Goal: Task Accomplishment & Management: Use online tool/utility

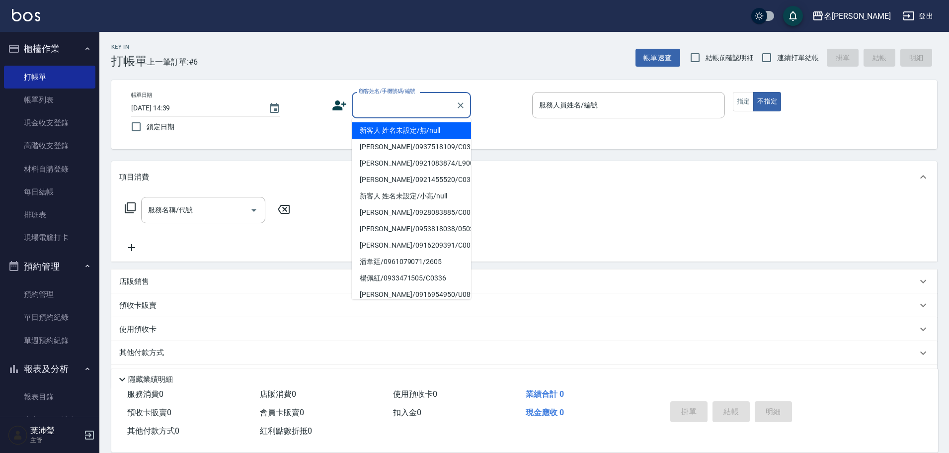
click at [370, 111] on input "顧客姓名/手機號碼/編號" at bounding box center [403, 104] width 95 height 17
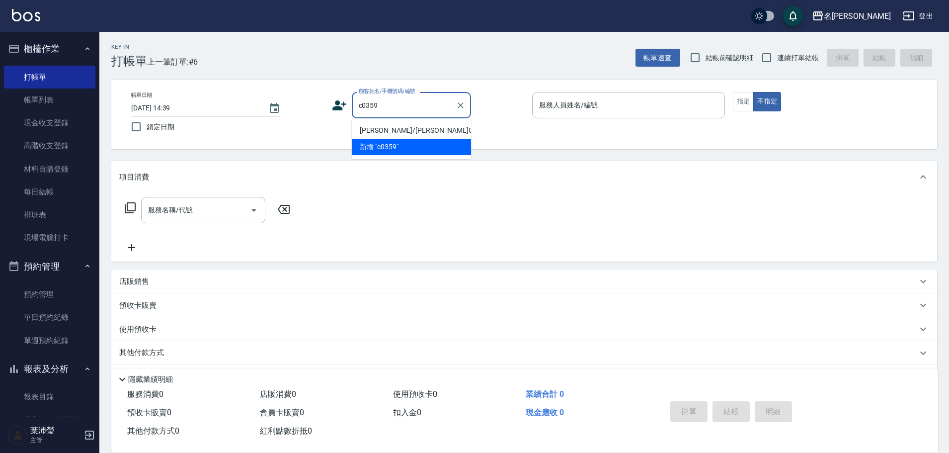
click at [459, 125] on li "[PERSON_NAME]/[PERSON_NAME]C0359/C0359" at bounding box center [411, 130] width 119 height 16
type input "[PERSON_NAME]/[PERSON_NAME]C0359/C0359"
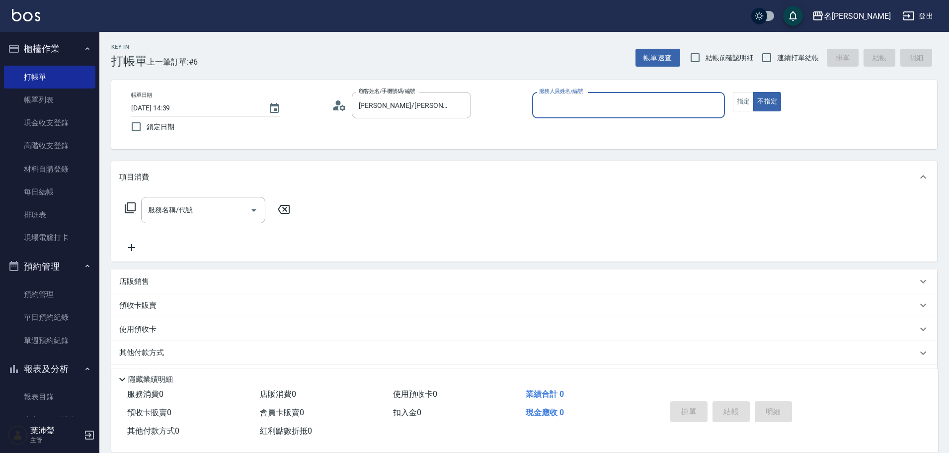
type input "敏卉-2"
click at [742, 98] on button "指定" at bounding box center [743, 101] width 21 height 19
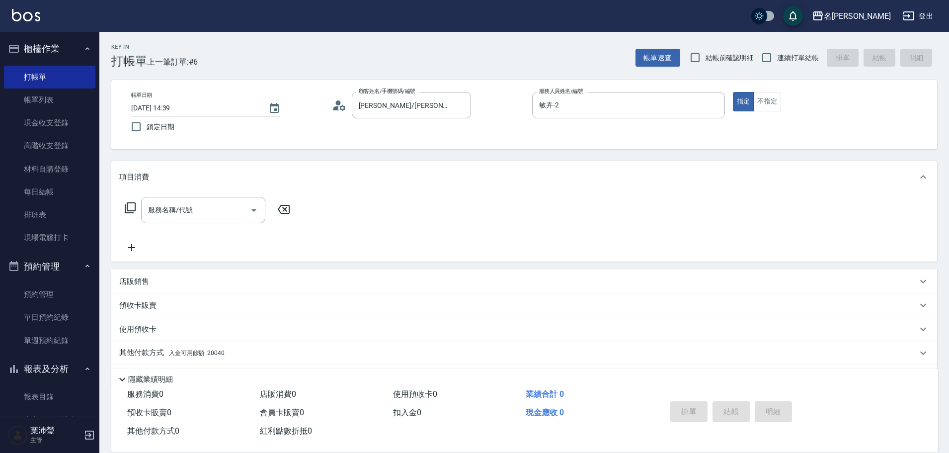
click at [128, 206] on icon at bounding box center [130, 207] width 11 height 11
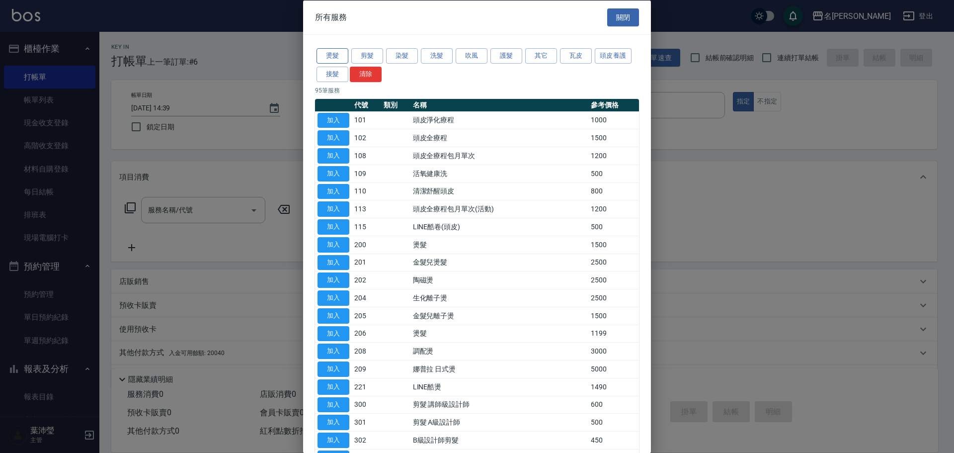
click at [336, 54] on button "燙髮" at bounding box center [333, 55] width 32 height 15
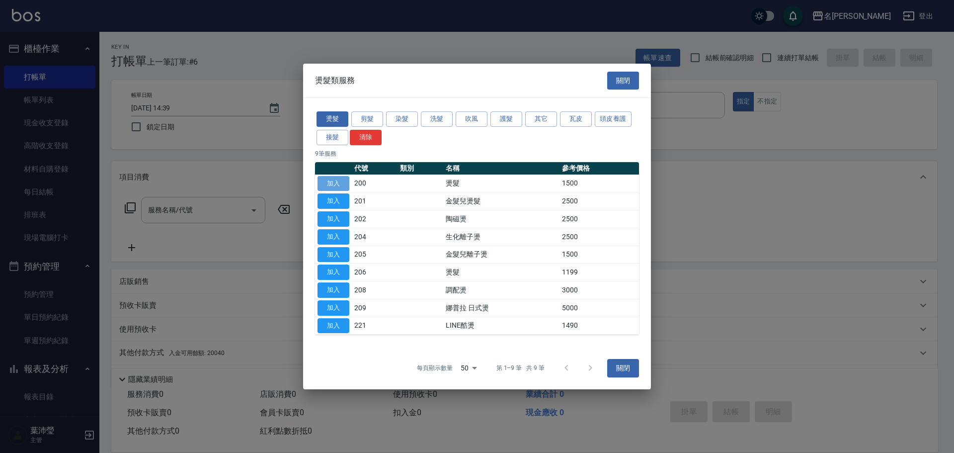
click at [327, 176] on button "加入" at bounding box center [334, 183] width 32 height 15
type input "燙髮(200)"
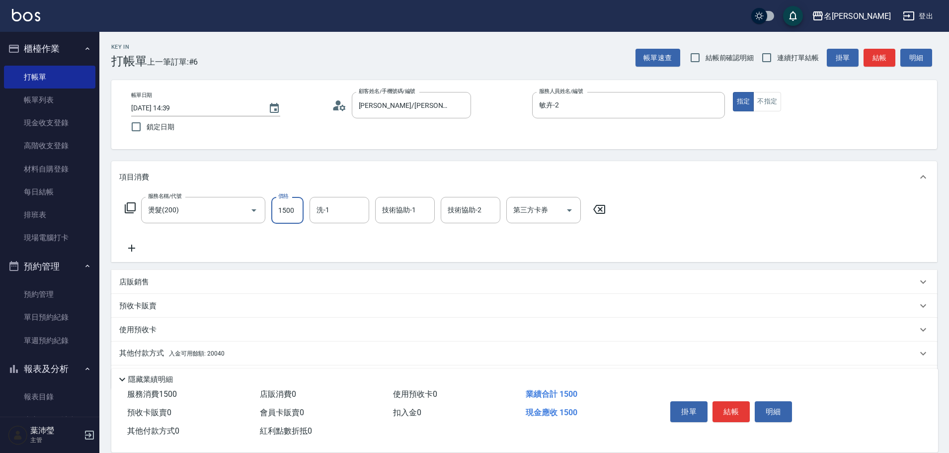
click at [297, 212] on input "1500" at bounding box center [287, 210] width 32 height 27
type input "2500"
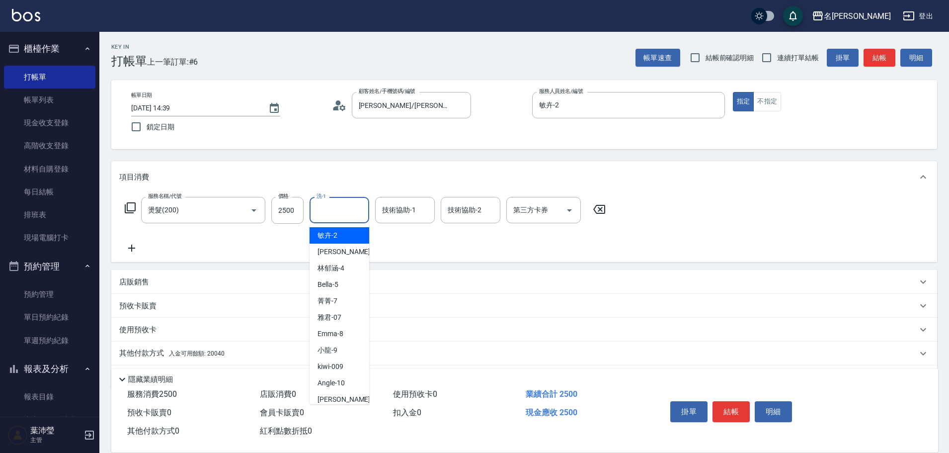
click at [348, 209] on input "洗-1" at bounding box center [339, 209] width 51 height 17
drag, startPoint x: 353, startPoint y: 235, endPoint x: 491, endPoint y: 244, distance: 137.5
click at [491, 244] on body "名留龍江 登出 櫃檯作業 打帳單 帳單列表 現金收支登錄 高階收支登錄 材料自購登錄 每日結帳 排班表 現場電腦打卡 預約管理 預約管理 單日預約紀錄 單週預…" at bounding box center [474, 242] width 949 height 485
click at [334, 230] on span "語爭 -20" at bounding box center [330, 235] width 24 height 10
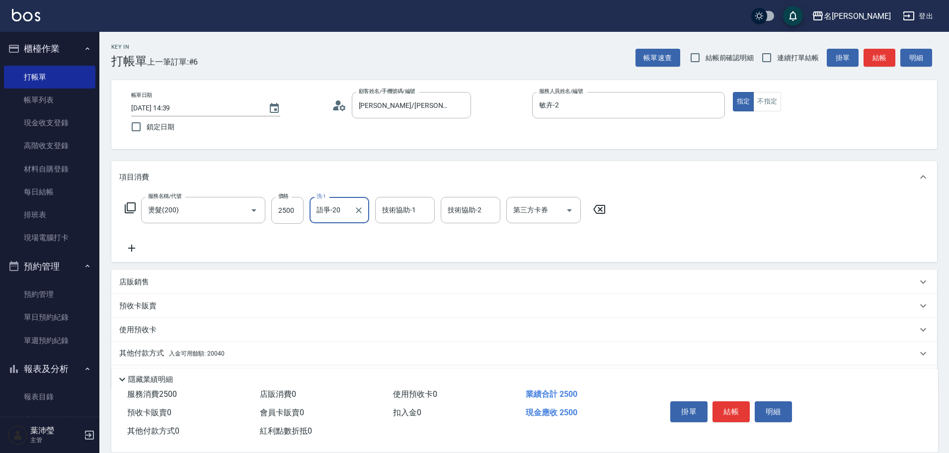
type input "語爭-20"
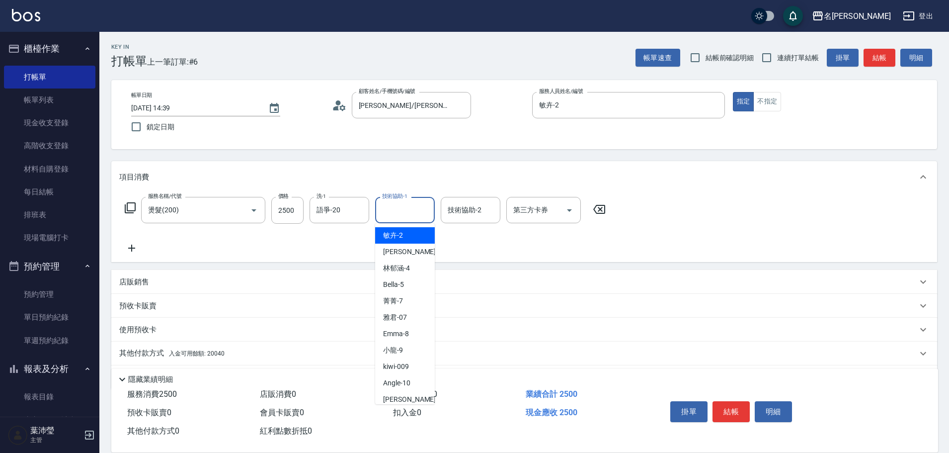
click at [391, 209] on input "技術協助-1" at bounding box center [405, 209] width 51 height 17
click at [402, 234] on span "敏卉 -2" at bounding box center [393, 235] width 20 height 10
type input "敏卉-2"
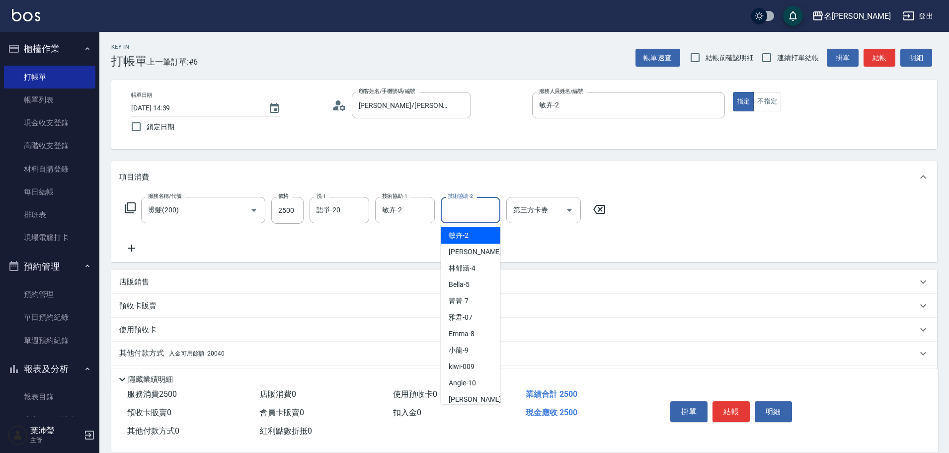
click at [461, 202] on input "技術協助-2" at bounding box center [470, 209] width 51 height 17
click at [472, 233] on span "語爭 -20" at bounding box center [461, 235] width 24 height 10
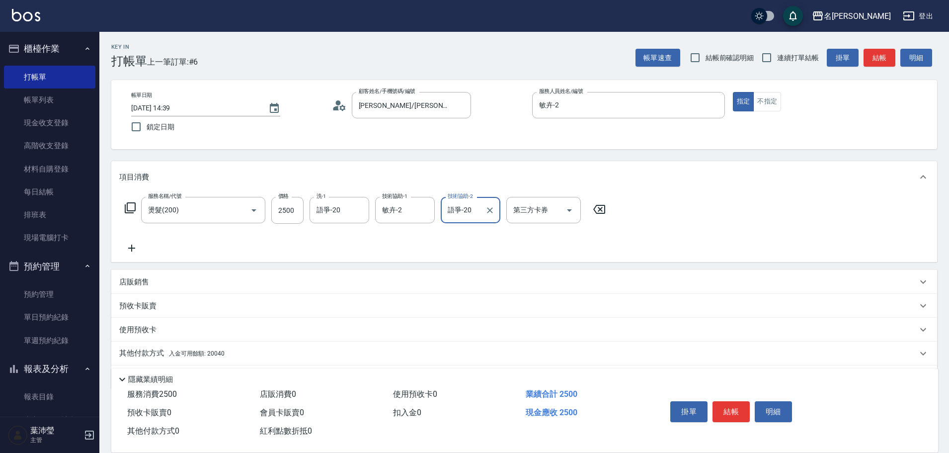
type input "語爭-20"
click at [128, 207] on icon at bounding box center [130, 207] width 11 height 11
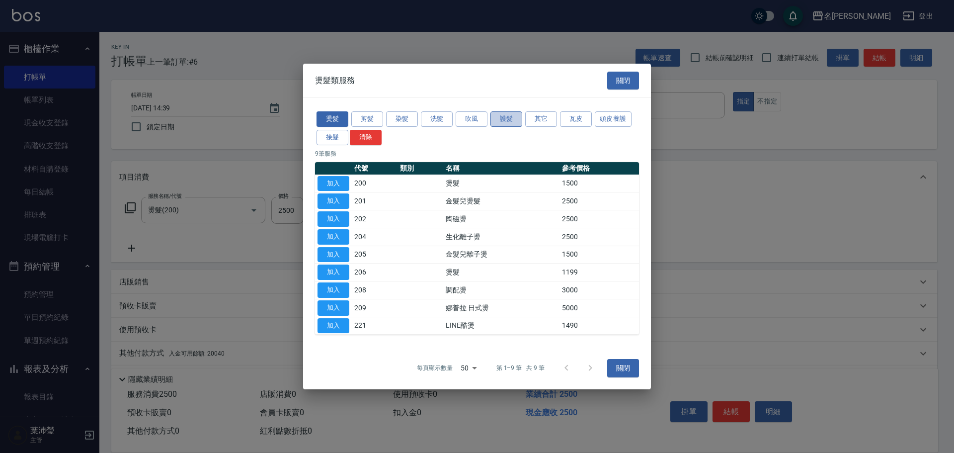
click at [494, 119] on button "護髮" at bounding box center [507, 118] width 32 height 15
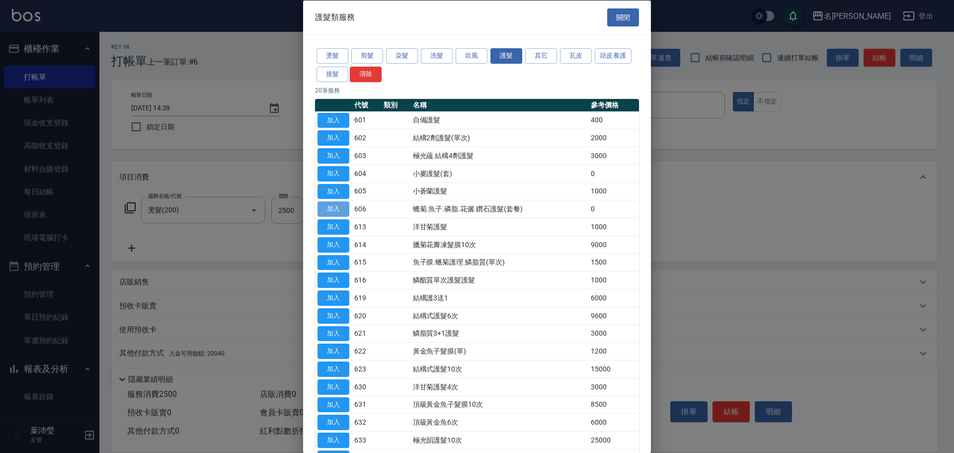
click at [340, 207] on button "加入" at bounding box center [334, 208] width 32 height 15
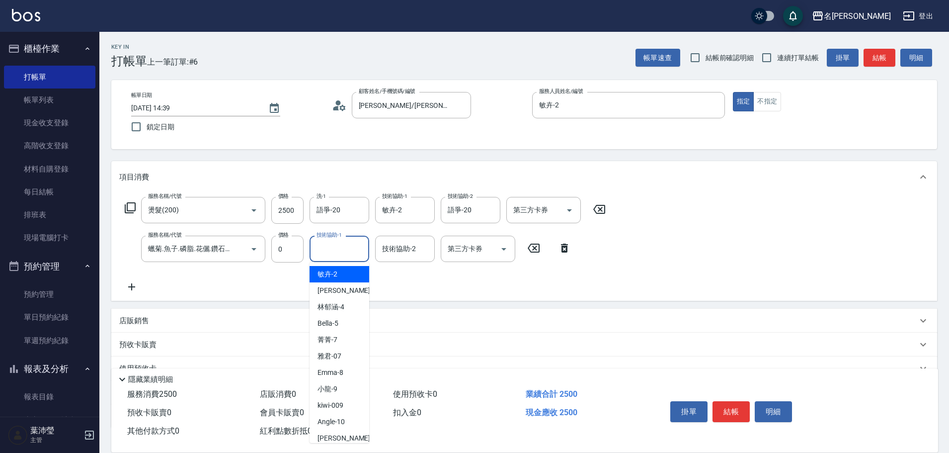
click at [346, 249] on input "技術協助-1" at bounding box center [339, 248] width 51 height 17
click at [352, 272] on div "敏卉 -2" at bounding box center [340, 274] width 60 height 16
type input "敏卉-2"
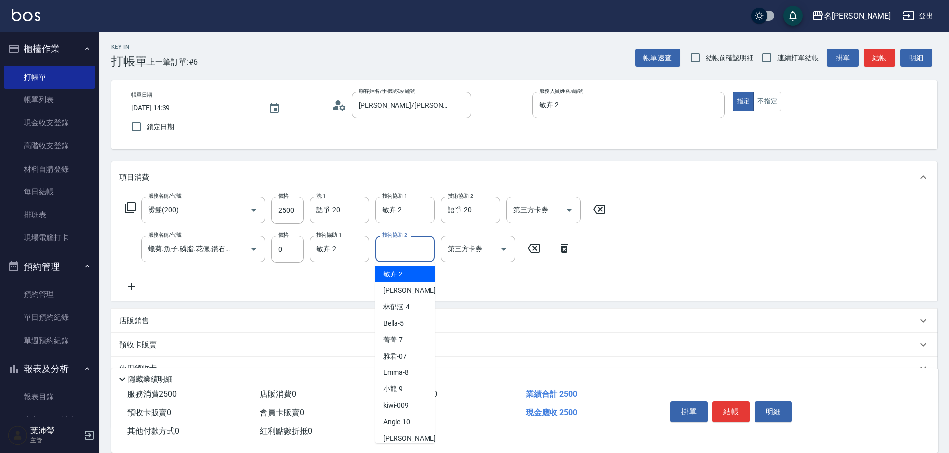
click at [396, 256] on input "技術協助-2" at bounding box center [405, 248] width 51 height 17
click at [413, 278] on div "語爭 -20" at bounding box center [405, 274] width 60 height 16
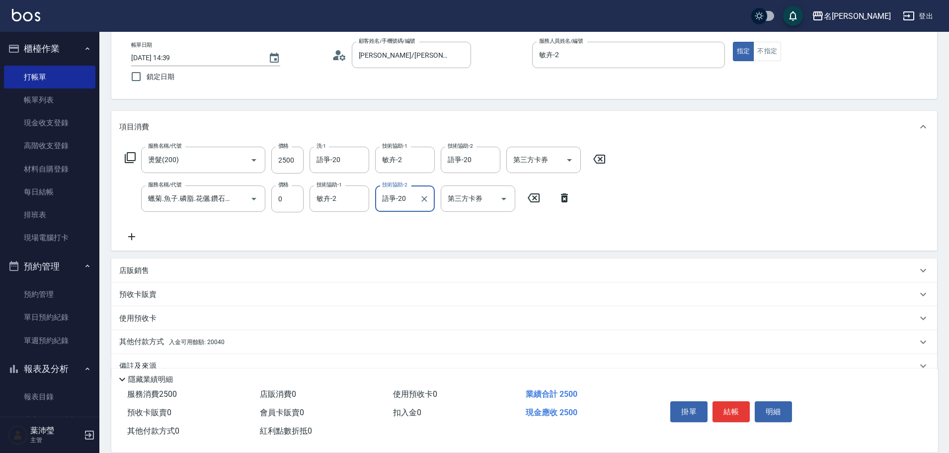
scroll to position [71, 0]
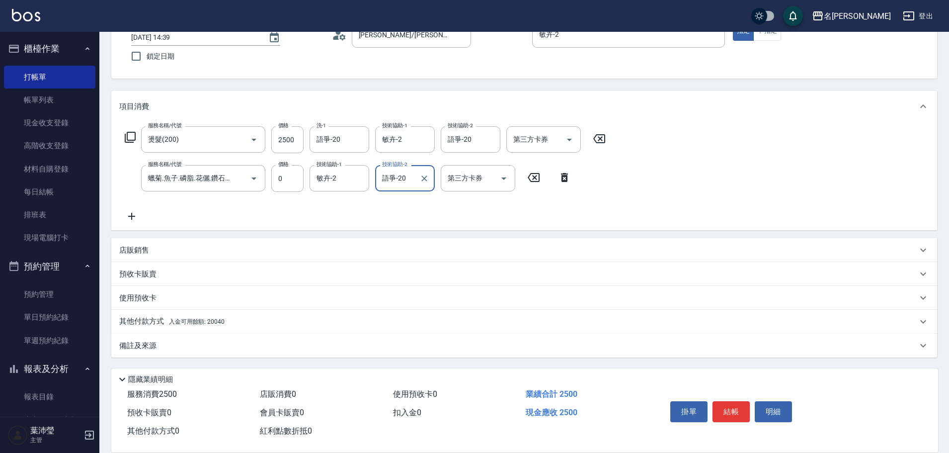
type input "語爭-20"
click at [141, 321] on p "其他付款方式 入金可用餘額: 20040" at bounding box center [171, 321] width 105 height 11
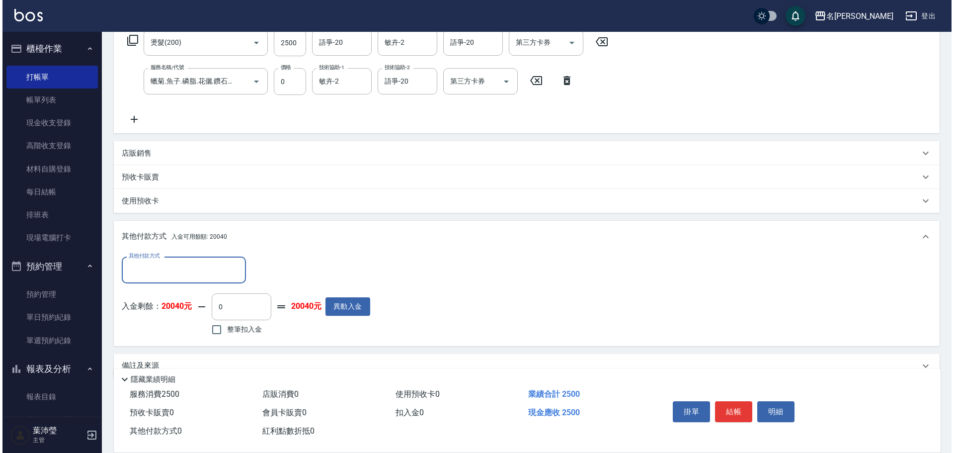
scroll to position [188, 0]
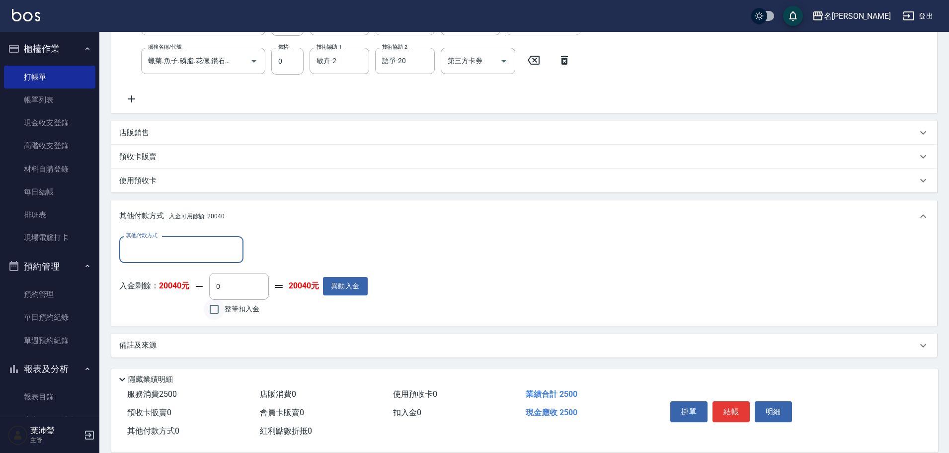
click at [215, 311] on input "整筆扣入金" at bounding box center [214, 309] width 21 height 21
checkbox input "true"
type input "2500"
click at [765, 407] on button "明細" at bounding box center [773, 411] width 37 height 21
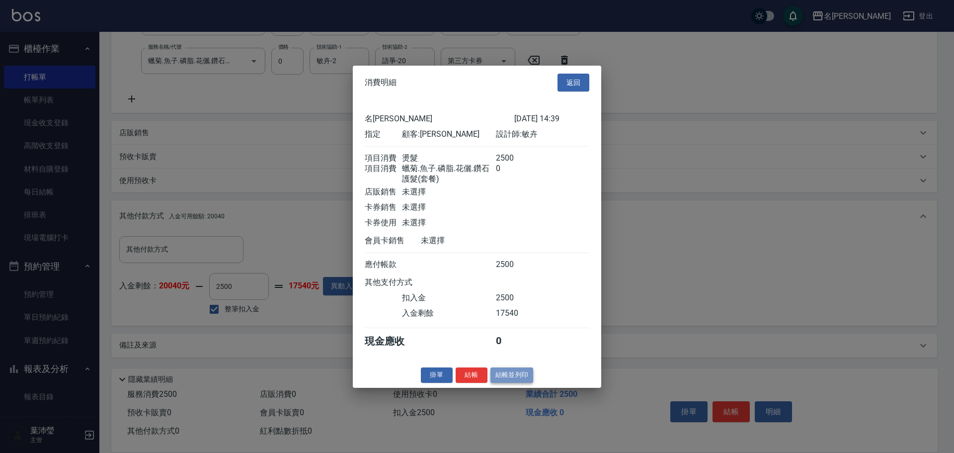
click at [505, 383] on button "結帳並列印" at bounding box center [512, 374] width 43 height 15
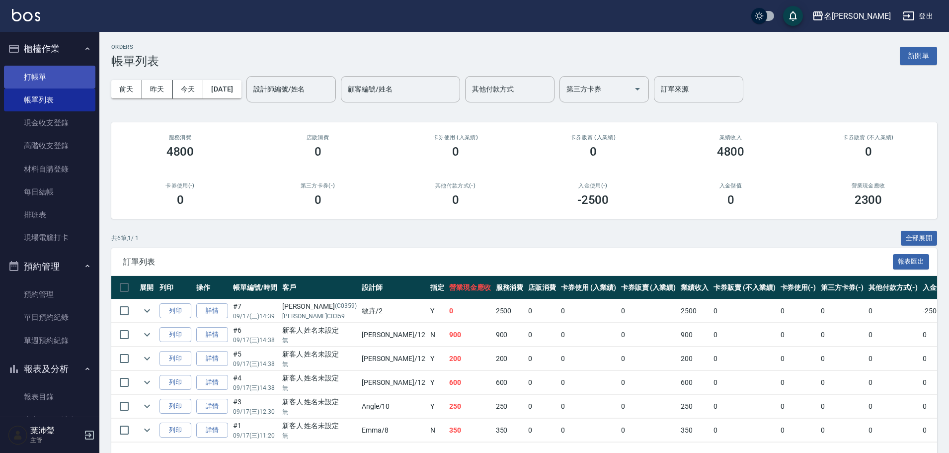
click at [56, 77] on link "打帳單" at bounding box center [49, 77] width 91 height 23
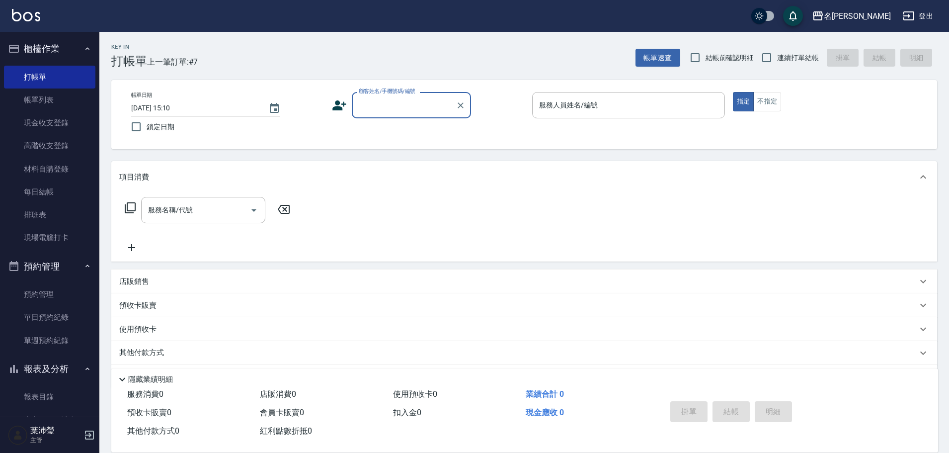
click at [356, 109] on input "顧客姓名/手機號碼/編號" at bounding box center [403, 104] width 95 height 17
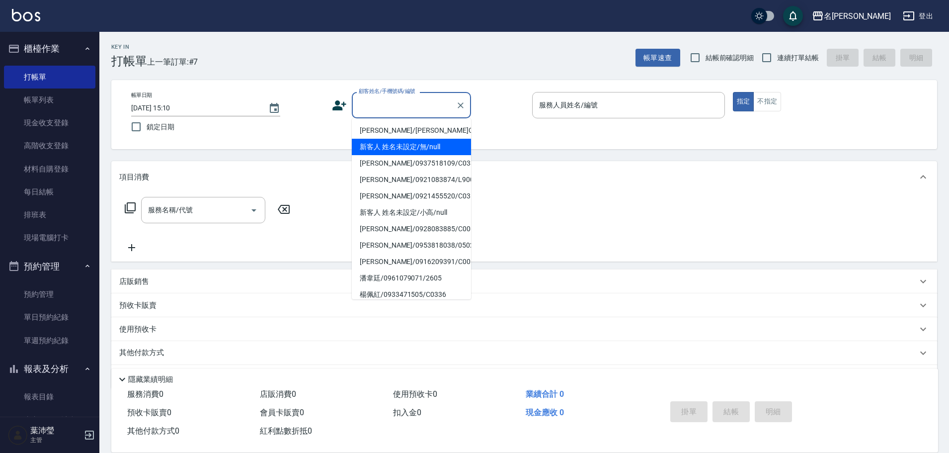
click at [403, 142] on li "新客人 姓名未設定/無/null" at bounding box center [411, 147] width 119 height 16
type input "新客人 姓名未設定/無/null"
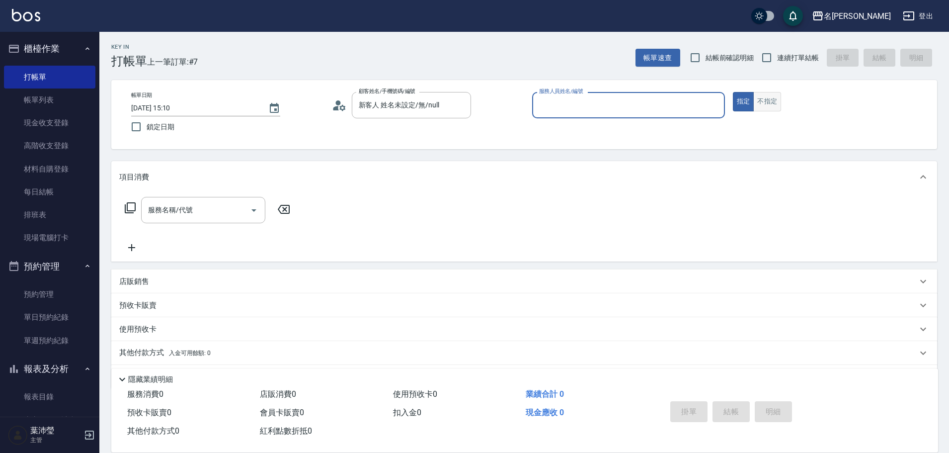
click at [764, 98] on button "不指定" at bounding box center [767, 101] width 28 height 19
click at [623, 98] on input "服務人員姓名/編號" at bounding box center [629, 104] width 184 height 17
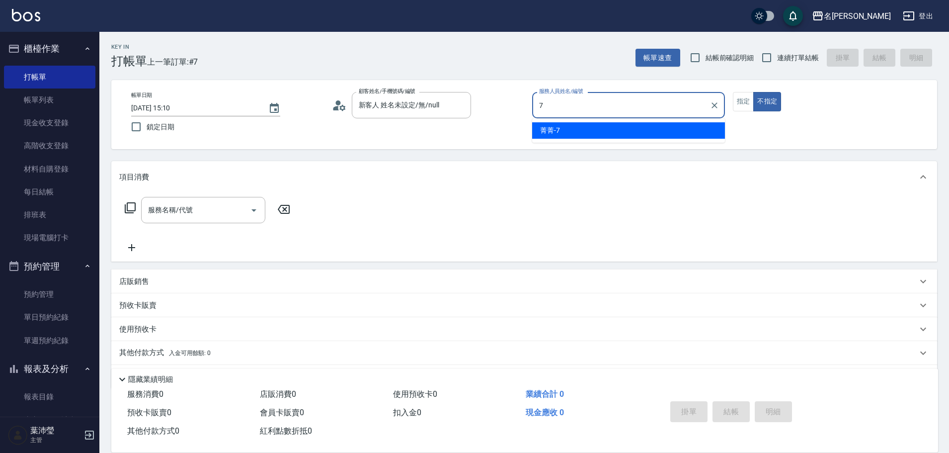
type input "菁菁-7"
type button "false"
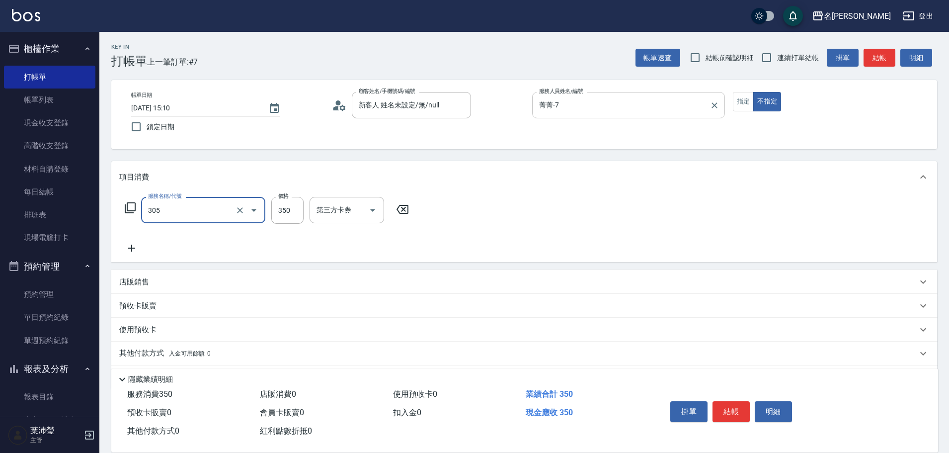
type input "不指定剪髮(305)"
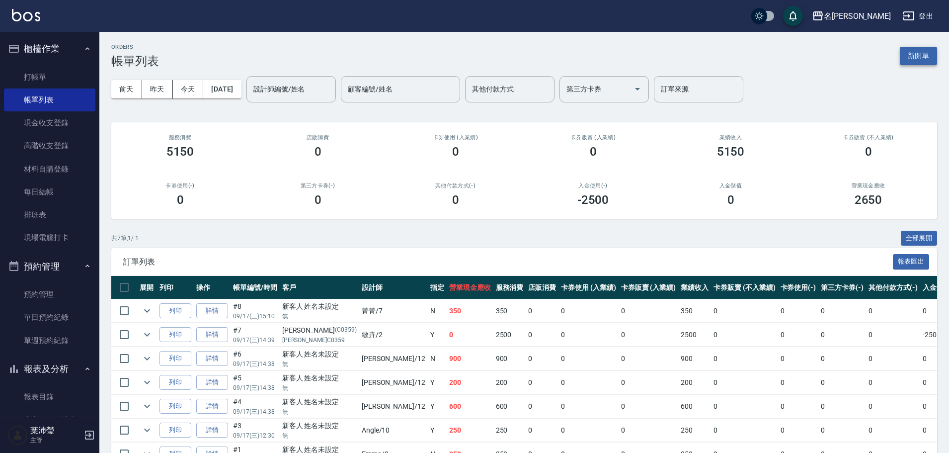
click at [926, 48] on button "新開單" at bounding box center [918, 56] width 37 height 18
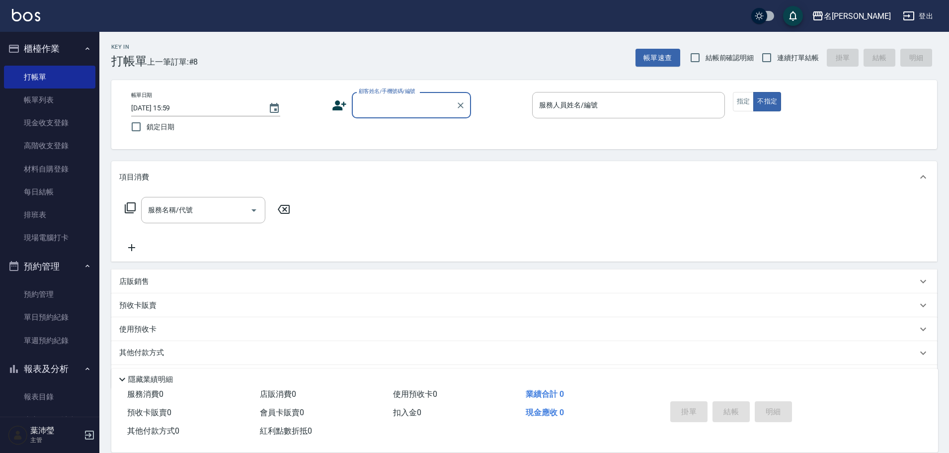
click at [391, 106] on input "顧客姓名/手機號碼/編號" at bounding box center [403, 104] width 95 height 17
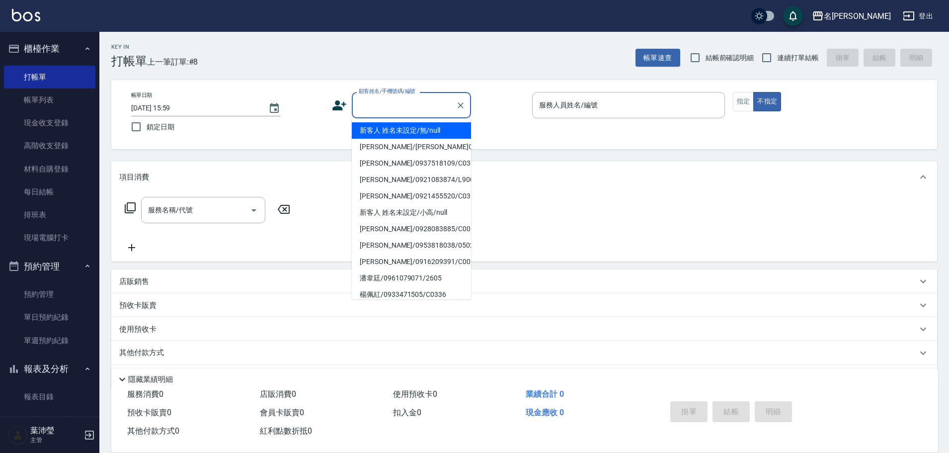
click at [410, 128] on li "新客人 姓名未設定/無/null" at bounding box center [411, 130] width 119 height 16
type input "新客人 姓名未設定/無/null"
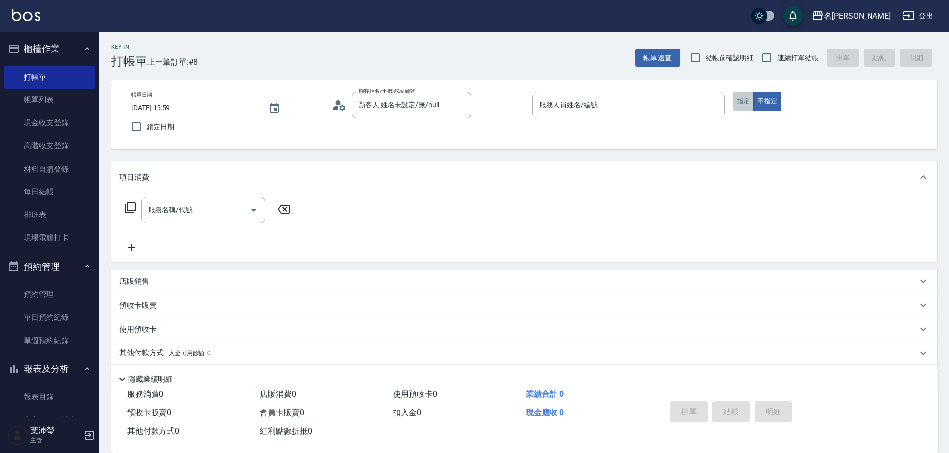
click at [743, 98] on button "指定" at bounding box center [743, 101] width 21 height 19
click at [634, 94] on div "服務人員姓名/編號" at bounding box center [628, 105] width 193 height 26
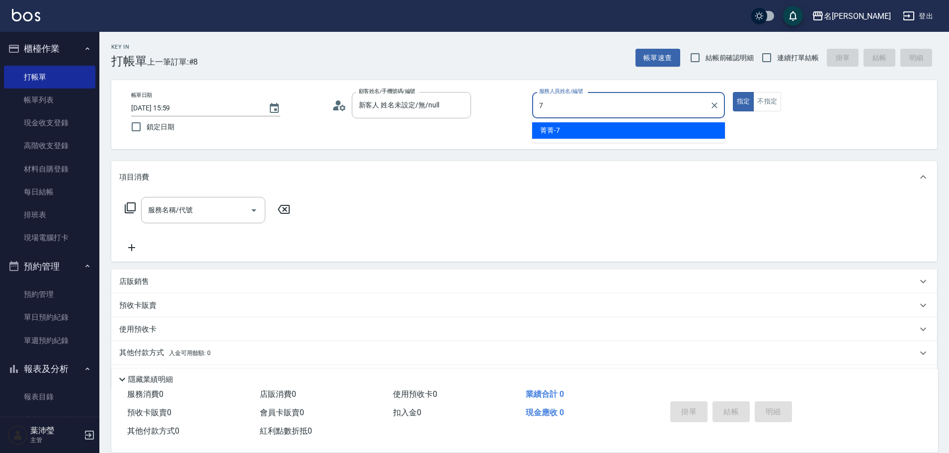
type input "菁菁-7"
type button "true"
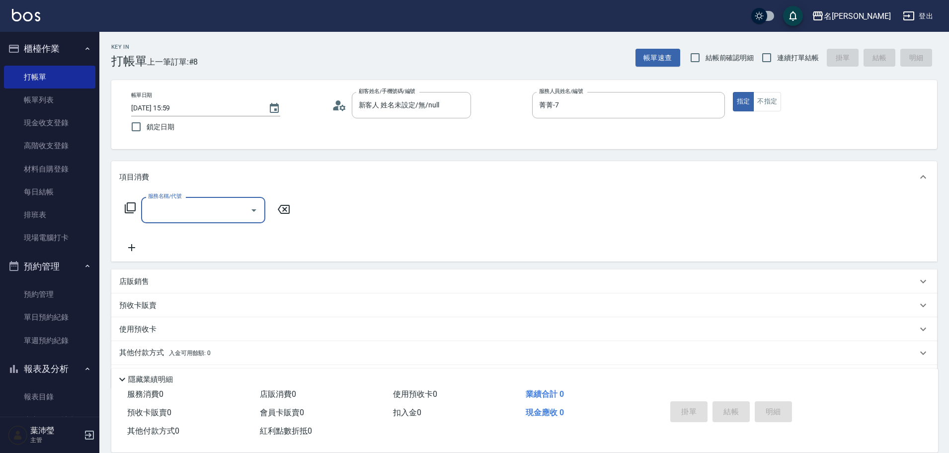
click at [131, 215] on div "服務名稱/代號 服務名稱/代號" at bounding box center [207, 210] width 177 height 26
click at [131, 213] on icon at bounding box center [130, 207] width 11 height 11
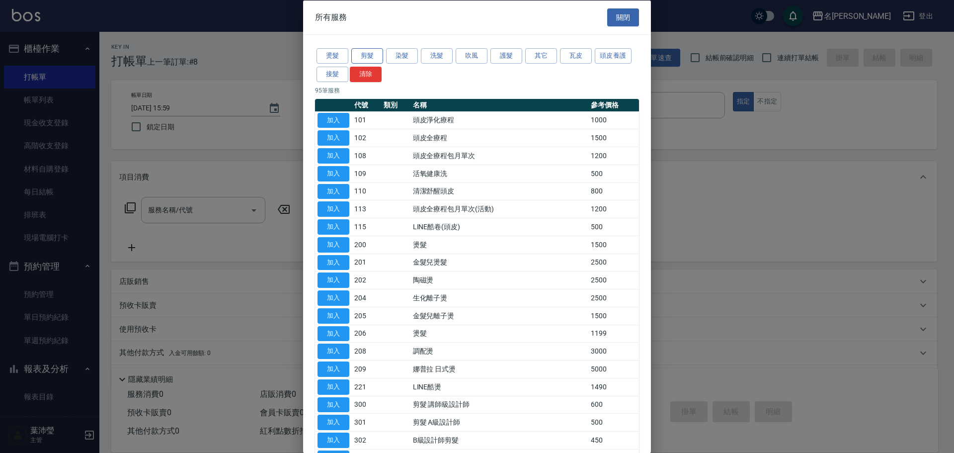
click at [378, 57] on button "剪髮" at bounding box center [367, 55] width 32 height 15
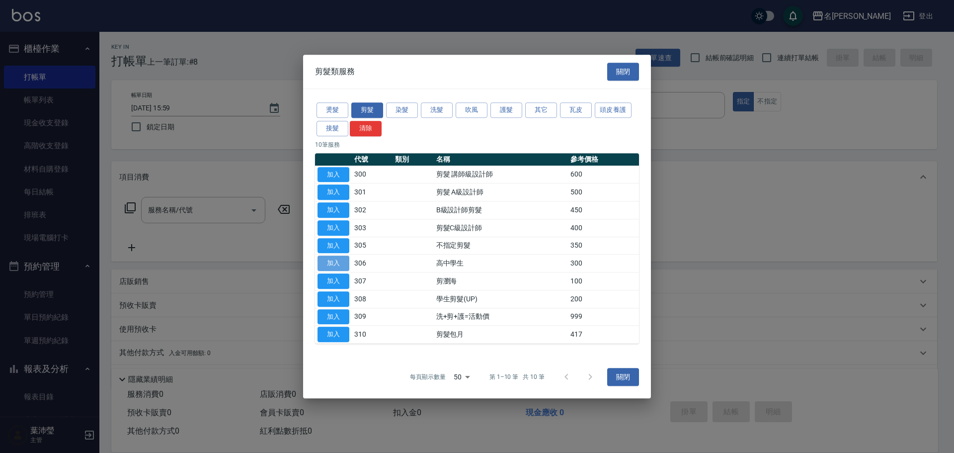
click at [337, 259] on button "加入" at bounding box center [334, 262] width 32 height 15
type input "高中學生(306)"
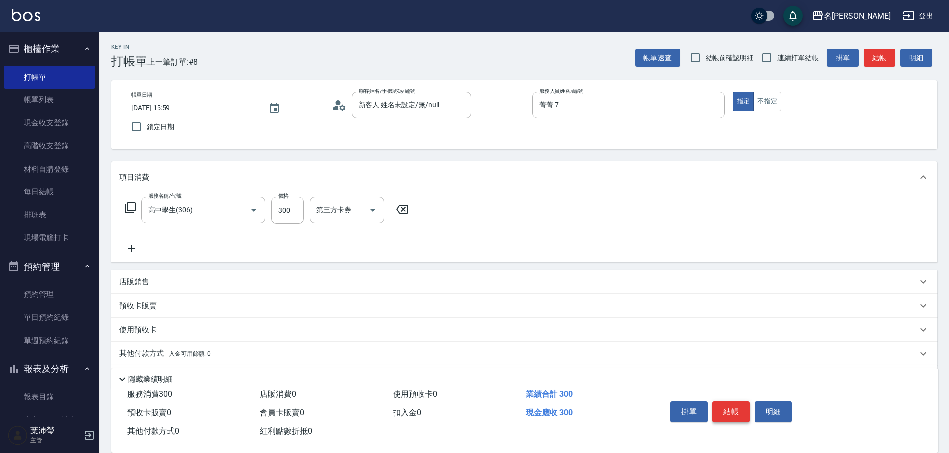
click at [741, 411] on button "結帳" at bounding box center [731, 411] width 37 height 21
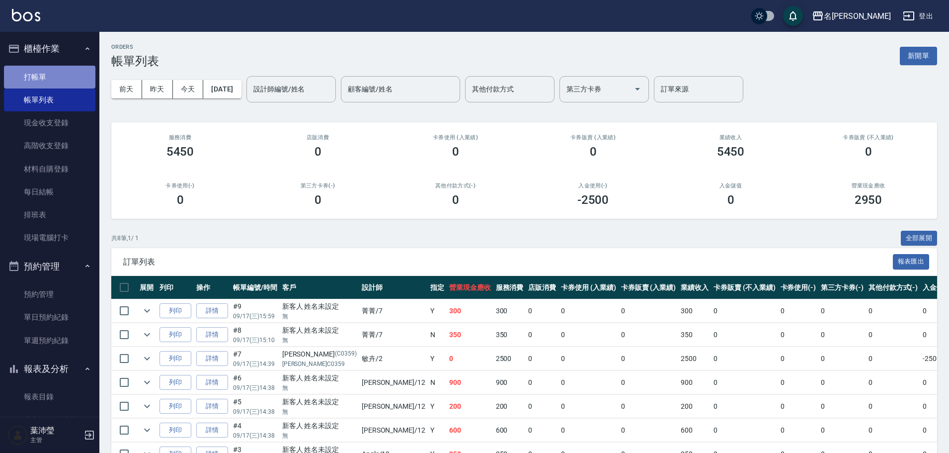
click at [57, 84] on link "打帳單" at bounding box center [49, 77] width 91 height 23
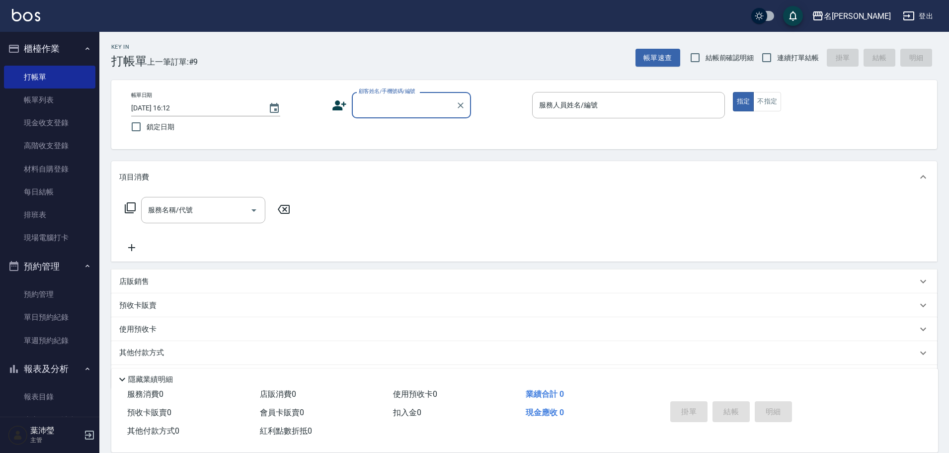
click at [162, 276] on div "店販銷售" at bounding box center [518, 281] width 798 height 10
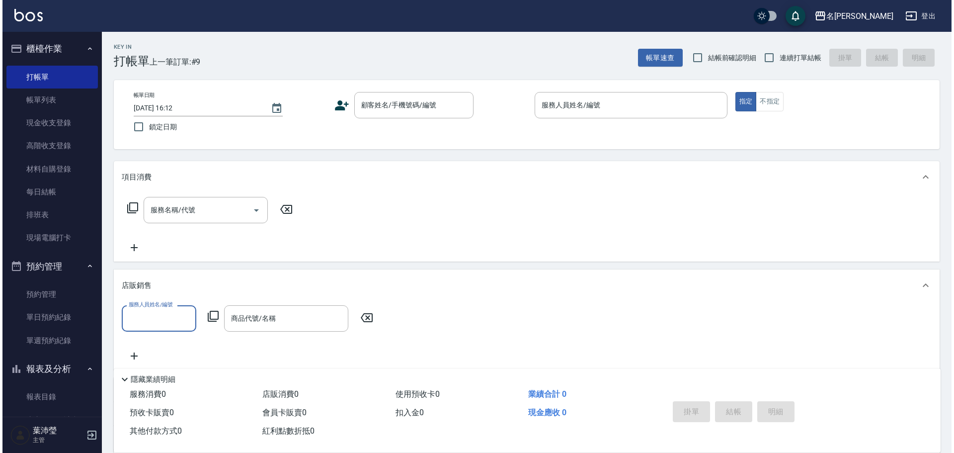
scroll to position [0, 0]
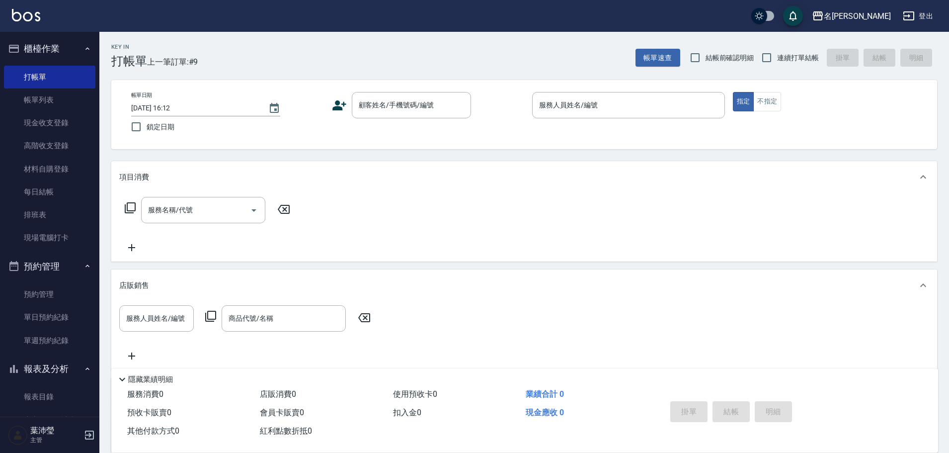
click at [206, 308] on div "服務人員姓名/編號 服務人員姓名/編號 商品代號/名稱 商品代號/名稱" at bounding box center [247, 318] width 257 height 26
click at [216, 319] on icon at bounding box center [211, 316] width 12 height 12
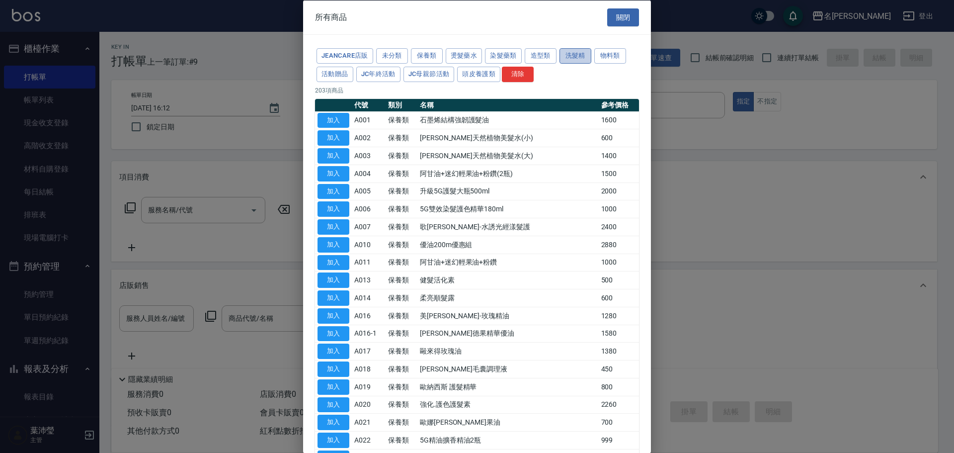
click at [581, 62] on button "洗髮精" at bounding box center [576, 55] width 32 height 15
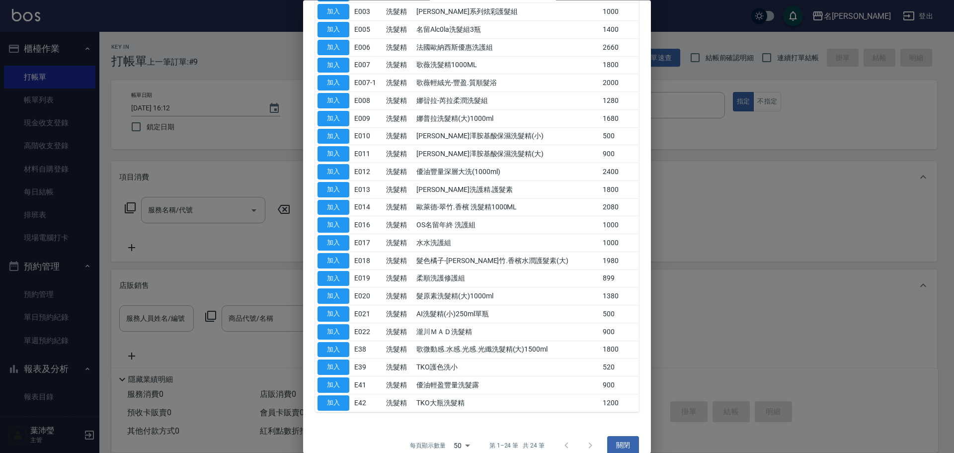
scroll to position [140, 0]
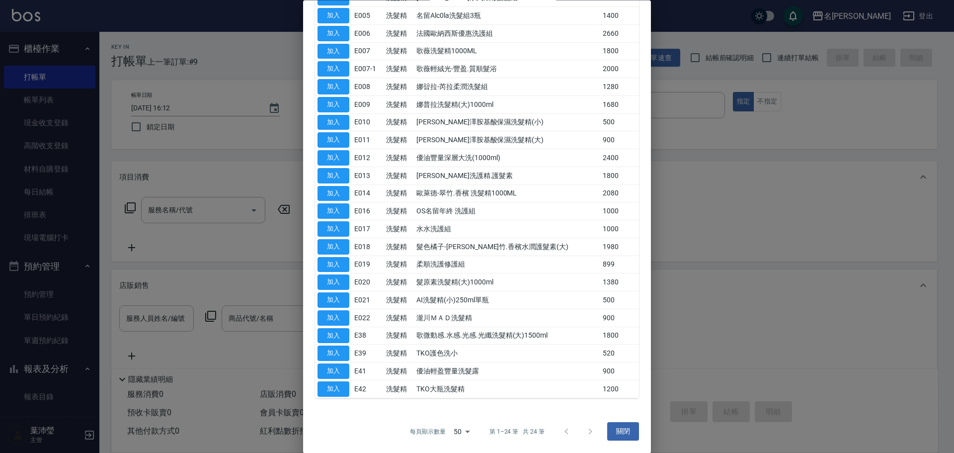
click at [245, 171] on div at bounding box center [477, 226] width 954 height 453
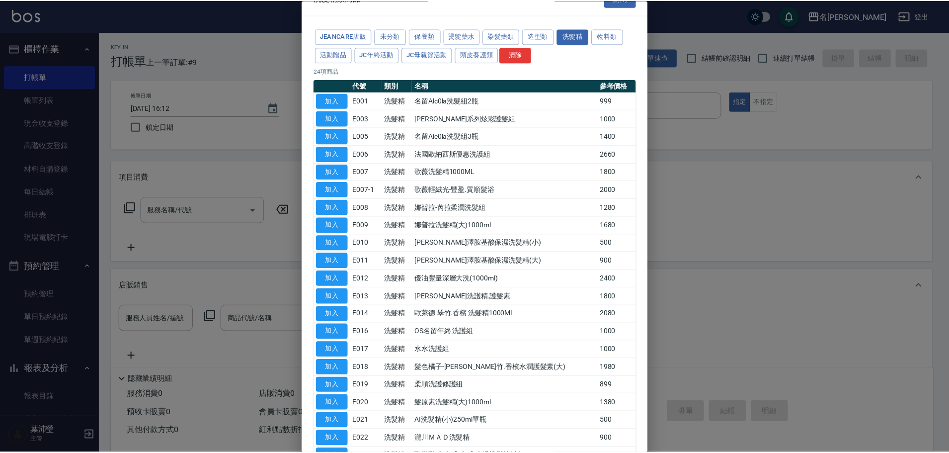
scroll to position [0, 0]
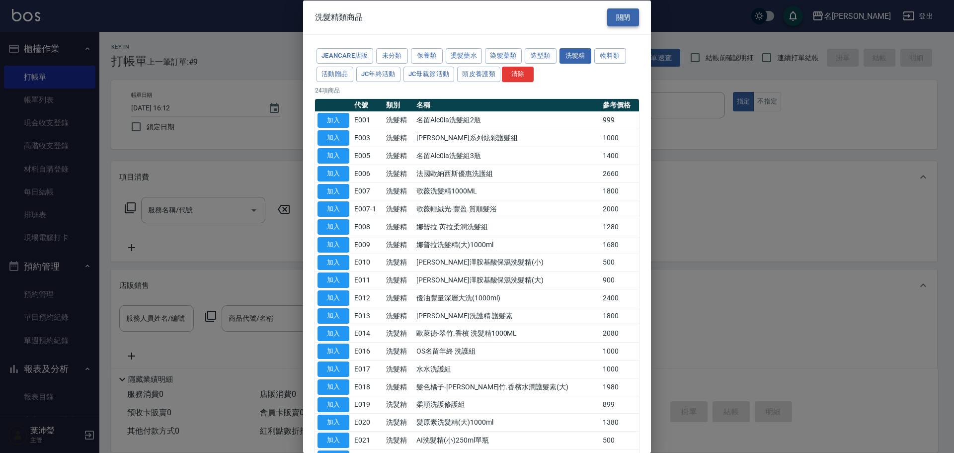
click at [623, 16] on button "關閉" at bounding box center [623, 17] width 32 height 18
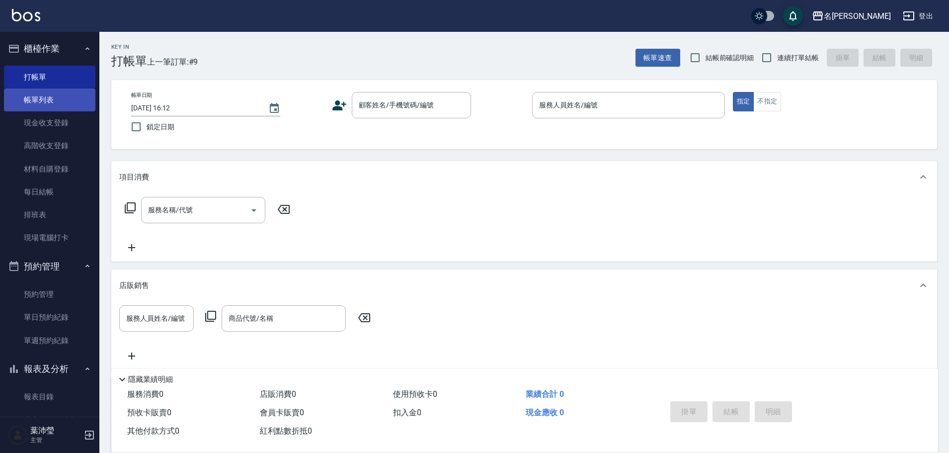
click at [50, 103] on link "帳單列表" at bounding box center [49, 99] width 91 height 23
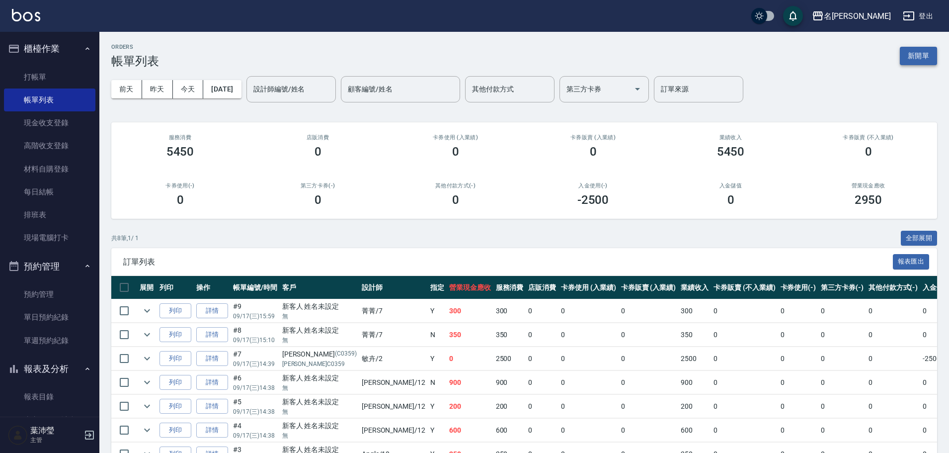
click at [913, 51] on button "新開單" at bounding box center [918, 56] width 37 height 18
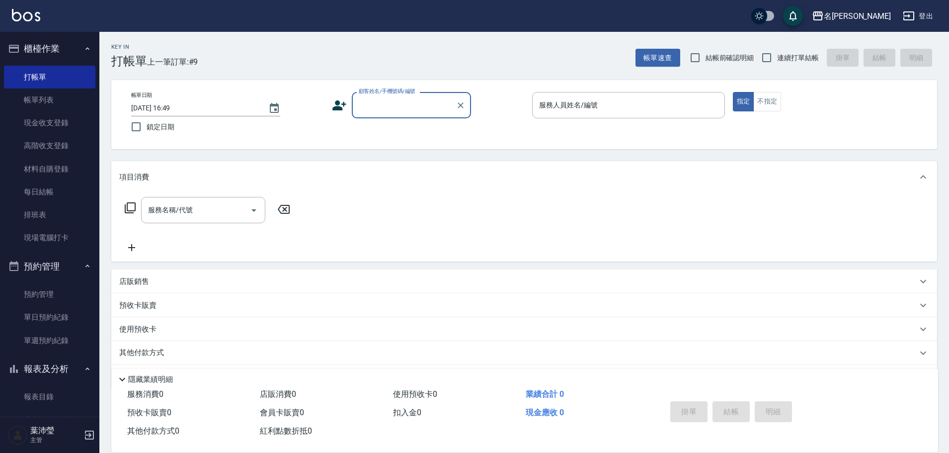
click at [437, 102] on input "顧客姓名/手機號碼/編號" at bounding box center [403, 104] width 95 height 17
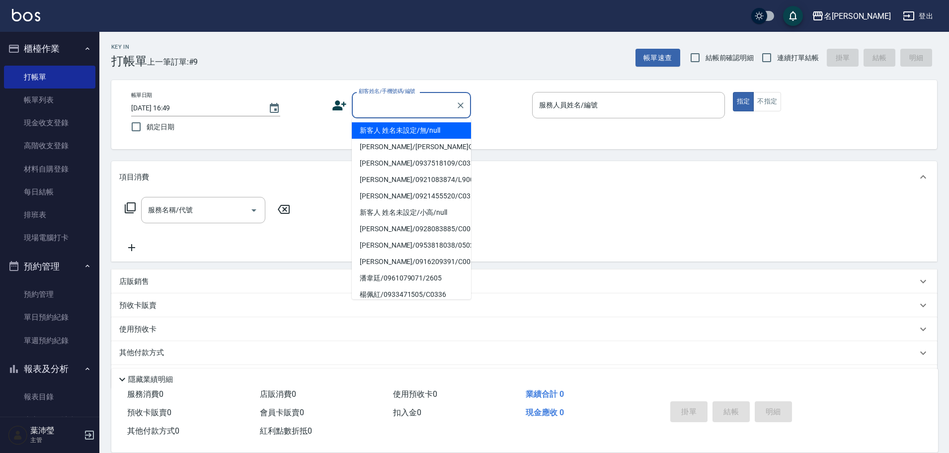
click at [427, 128] on li "新客人 姓名未設定/無/null" at bounding box center [411, 130] width 119 height 16
type input "新客人 姓名未設定/無/null"
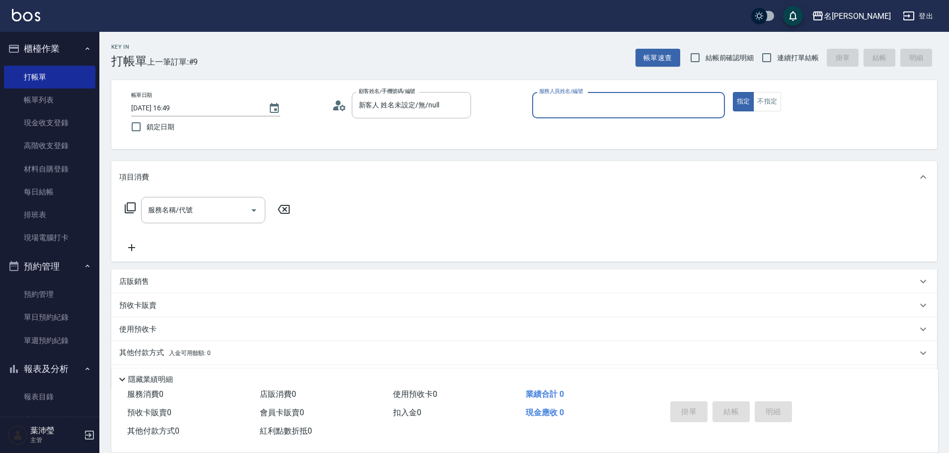
click at [674, 103] on input "服務人員姓名/編號" at bounding box center [629, 104] width 184 height 17
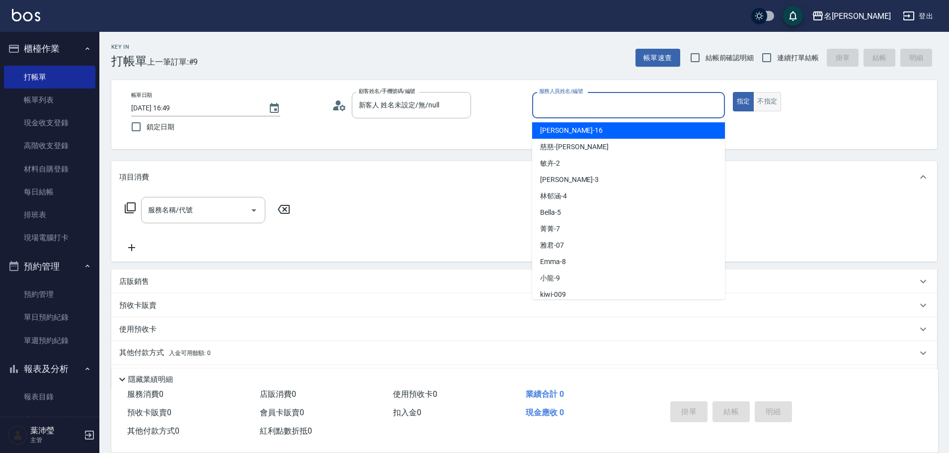
click at [776, 104] on button "不指定" at bounding box center [767, 101] width 28 height 19
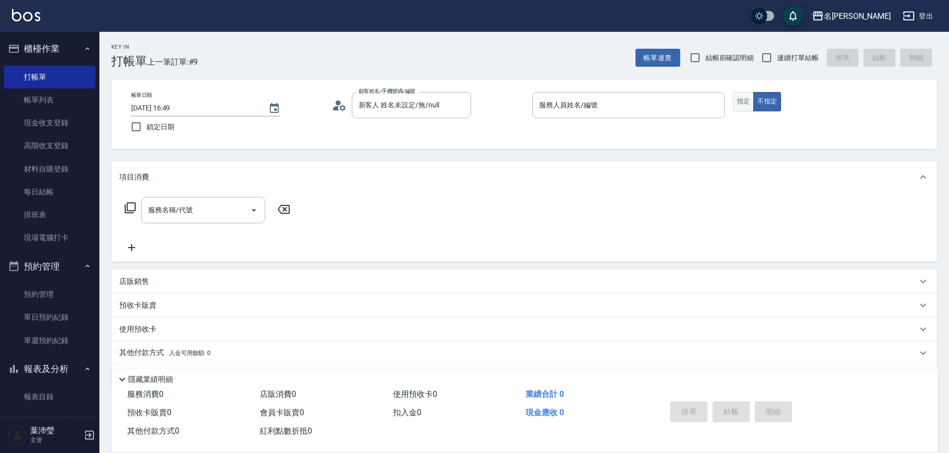
click at [734, 104] on button "指定" at bounding box center [743, 101] width 21 height 19
click at [767, 103] on button "不指定" at bounding box center [767, 101] width 28 height 19
click at [564, 72] on div "Key In 打帳單 上一筆訂單:#9 帳單速查 結帳前確認明細 連續打單結帳 掛單 結帳 明細 帳單日期 [DATE] 16:49 鎖定日期 顧客姓名/手機…" at bounding box center [524, 258] width 850 height 452
click at [567, 88] on div "帳單日期 [DATE] 16:49 鎖定日期 顧客姓名/手機號碼/編號 新客人 姓名未設定/無/null 顧客姓名/手機號碼/編號 服務人員姓名/編號 服務人…" at bounding box center [524, 114] width 826 height 69
click at [560, 107] on input "服務人員姓名/編號" at bounding box center [629, 104] width 184 height 17
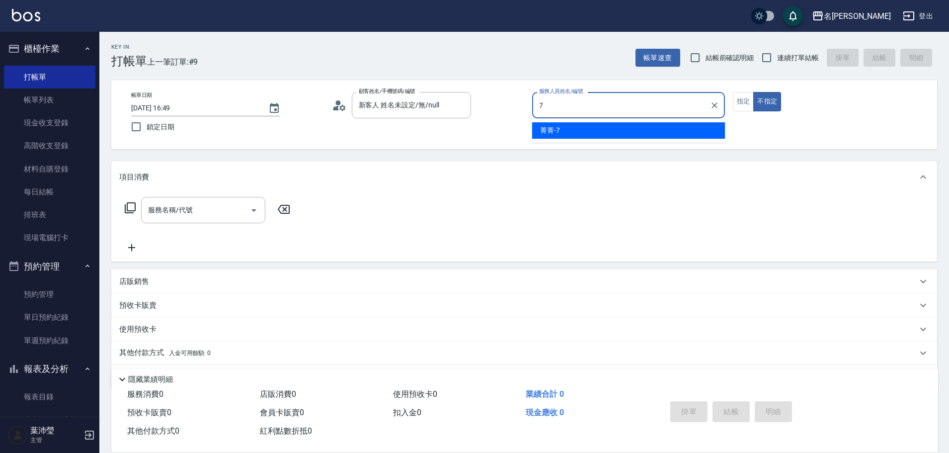
type input "菁菁-7"
type button "false"
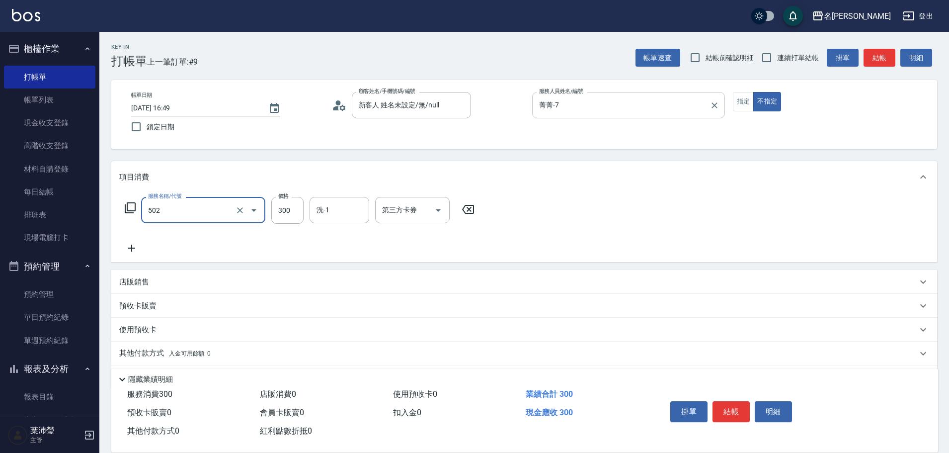
type input "洗髮(502)"
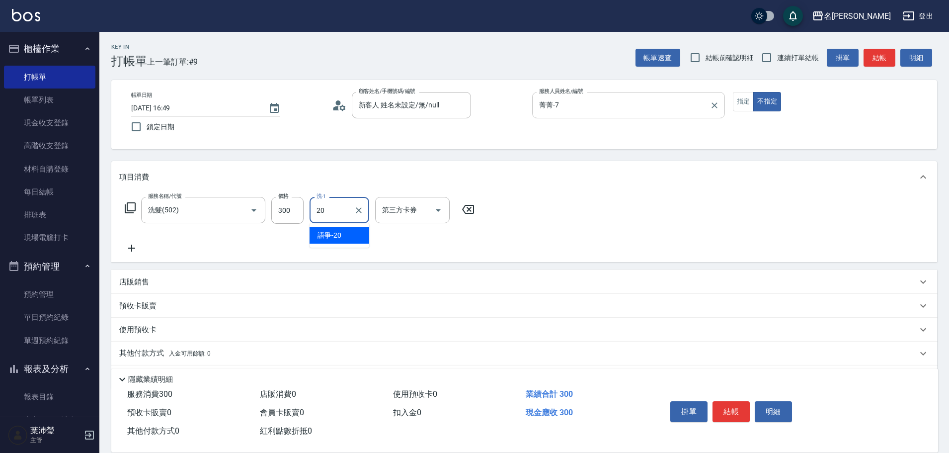
type input "語爭-20"
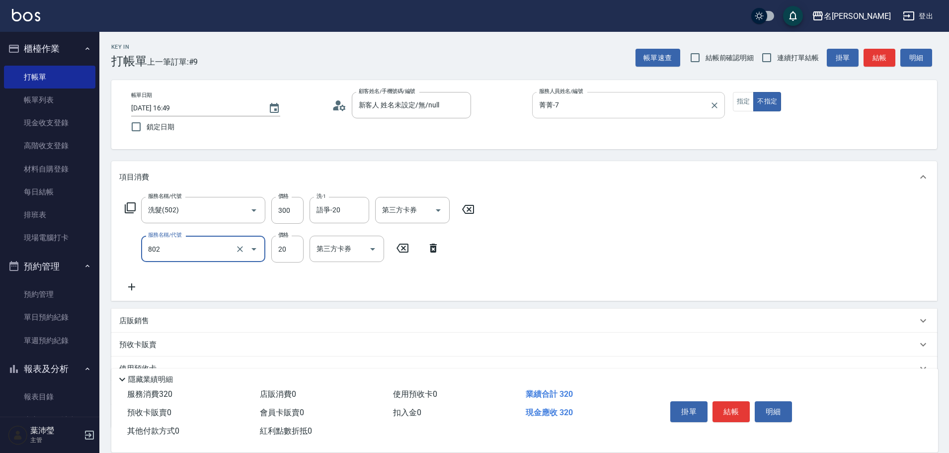
type input "潤絲(802)"
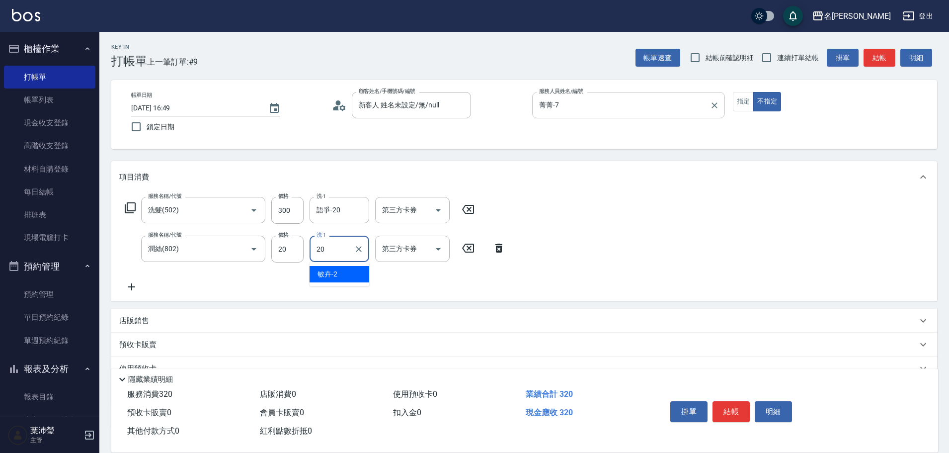
type input "語爭-20"
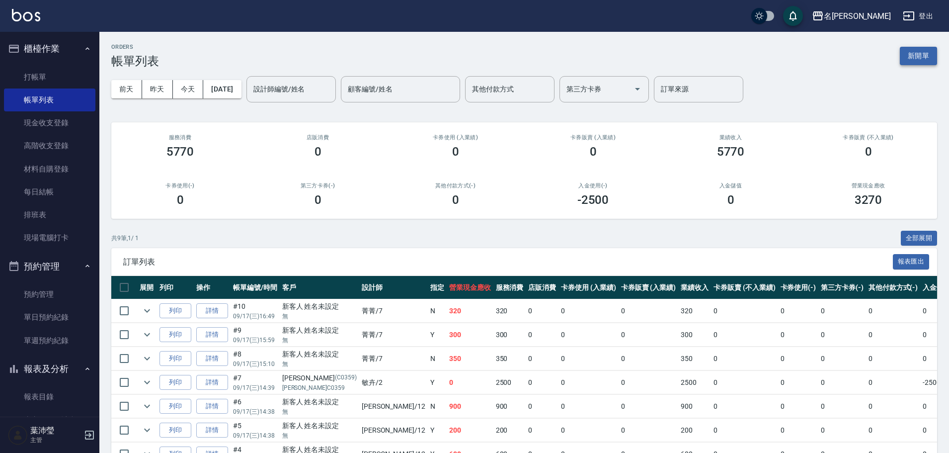
click at [926, 55] on button "新開單" at bounding box center [918, 56] width 37 height 18
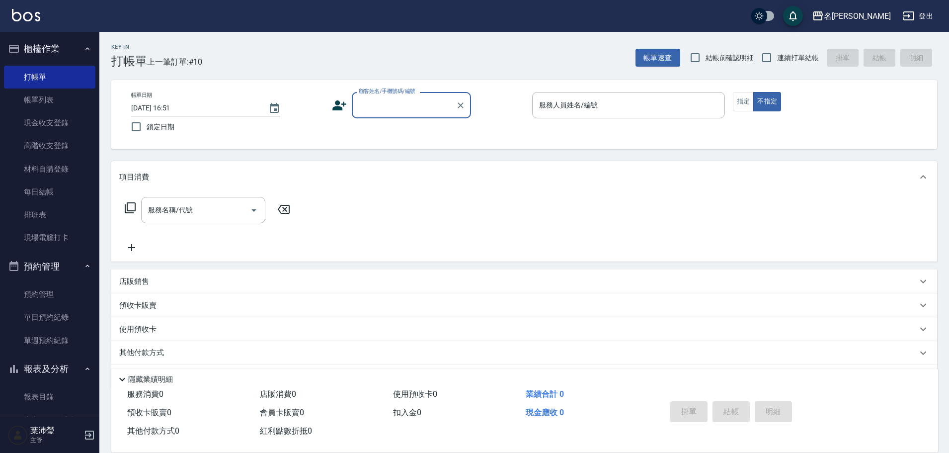
click at [411, 100] on input "顧客姓名/手機號碼/編號" at bounding box center [403, 104] width 95 height 17
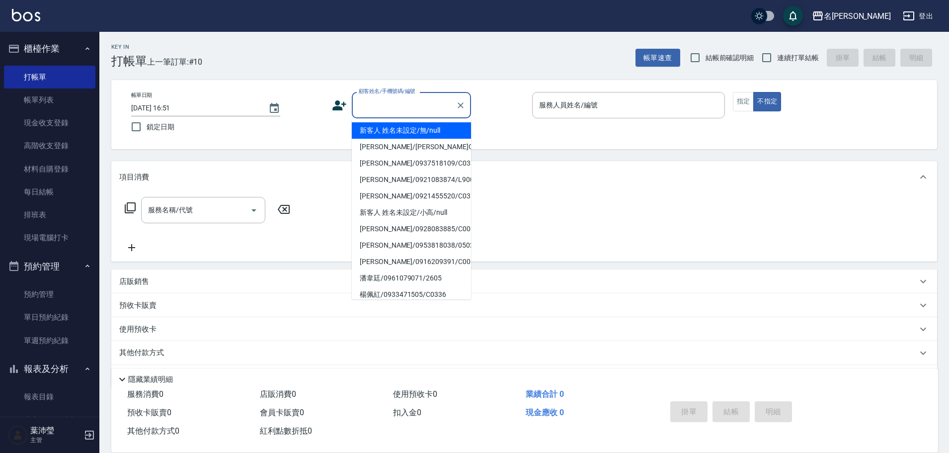
click at [391, 131] on li "新客人 姓名未設定/無/null" at bounding box center [411, 130] width 119 height 16
type input "新客人 姓名未設定/無/null"
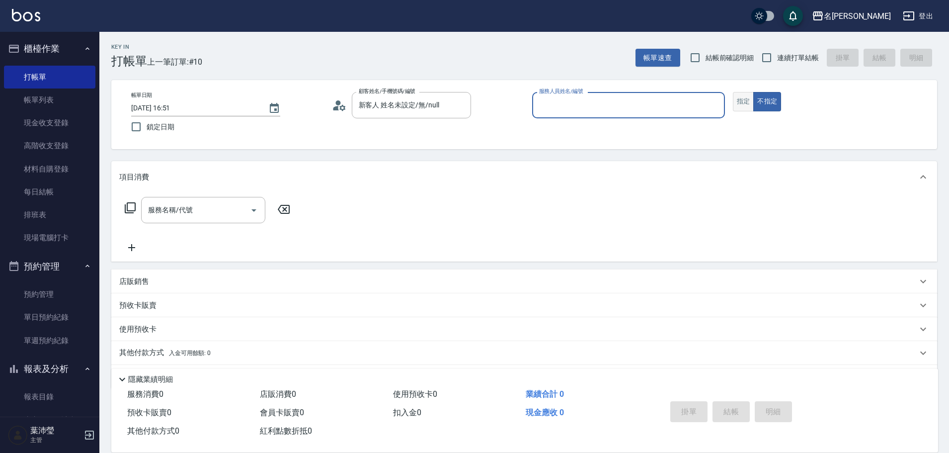
click at [739, 107] on button "指定" at bounding box center [743, 101] width 21 height 19
click at [691, 105] on input "服務人員姓名/編號" at bounding box center [629, 104] width 184 height 17
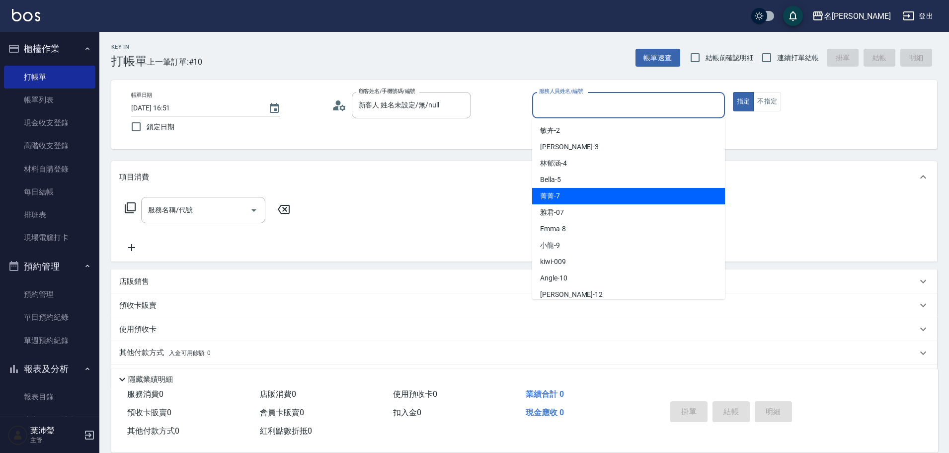
drag, startPoint x: 615, startPoint y: 192, endPoint x: 598, endPoint y: 204, distance: 21.4
click at [615, 191] on div "菁菁 -7" at bounding box center [628, 196] width 193 height 16
type input "菁菁-7"
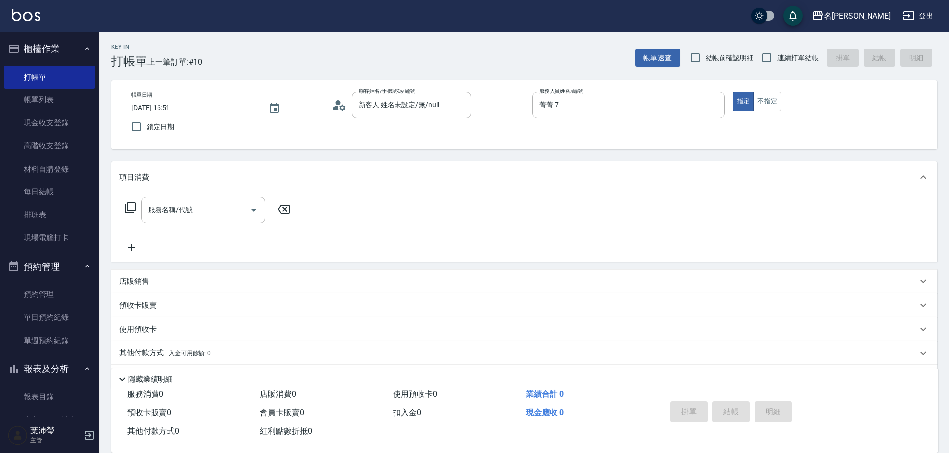
click at [125, 210] on icon at bounding box center [130, 207] width 11 height 11
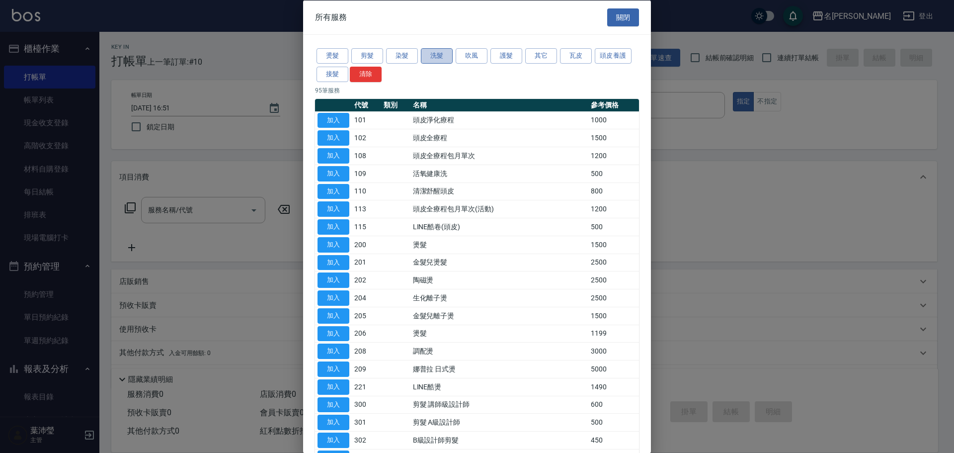
click at [439, 54] on button "洗髮" at bounding box center [437, 55] width 32 height 15
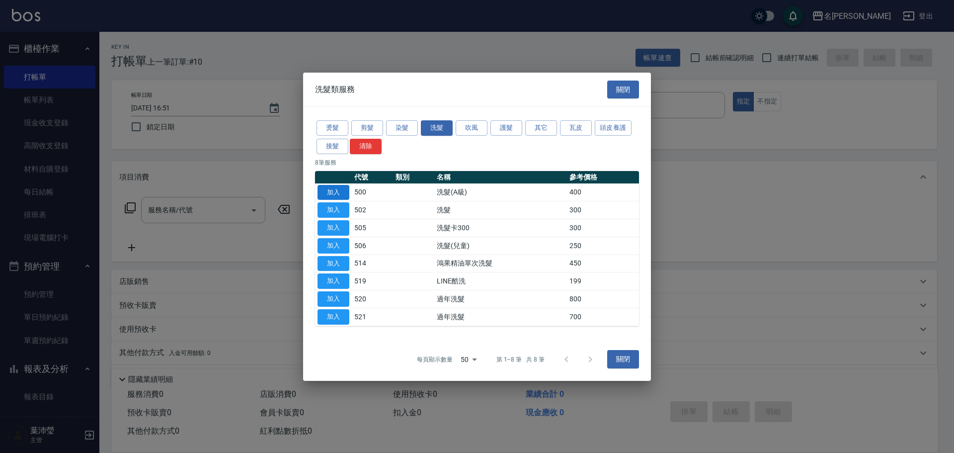
click at [328, 190] on button "加入" at bounding box center [334, 191] width 32 height 15
type input "洗髮(A級)(500)"
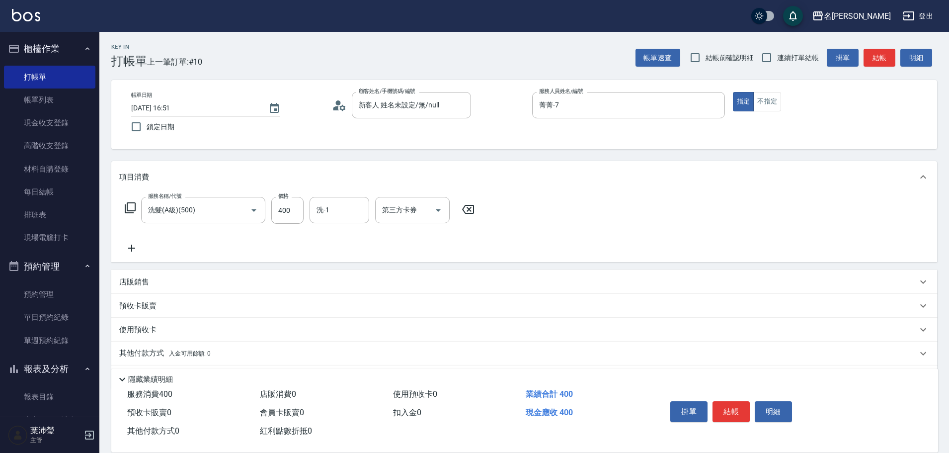
drag, startPoint x: 322, startPoint y: 218, endPoint x: 413, endPoint y: 182, distance: 98.7
click at [322, 218] on input "洗-1" at bounding box center [339, 209] width 51 height 17
type input "語爭-20"
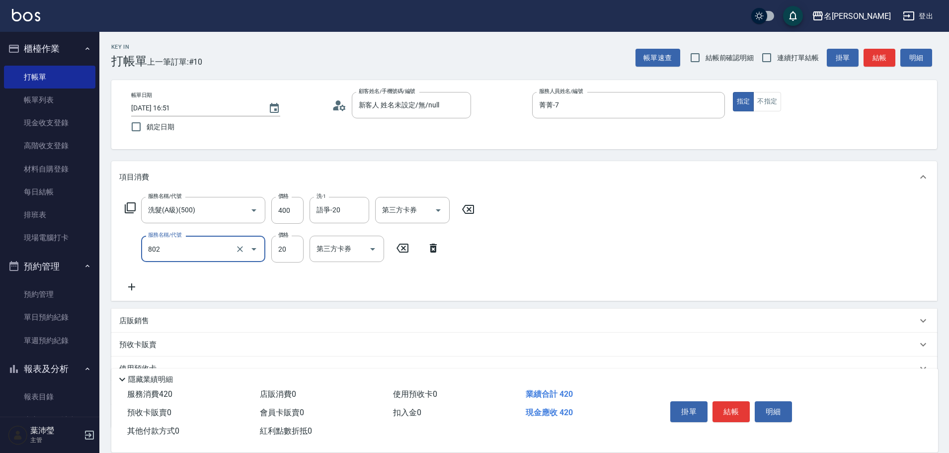
type input "潤絲(802)"
type input "20"
type input "5"
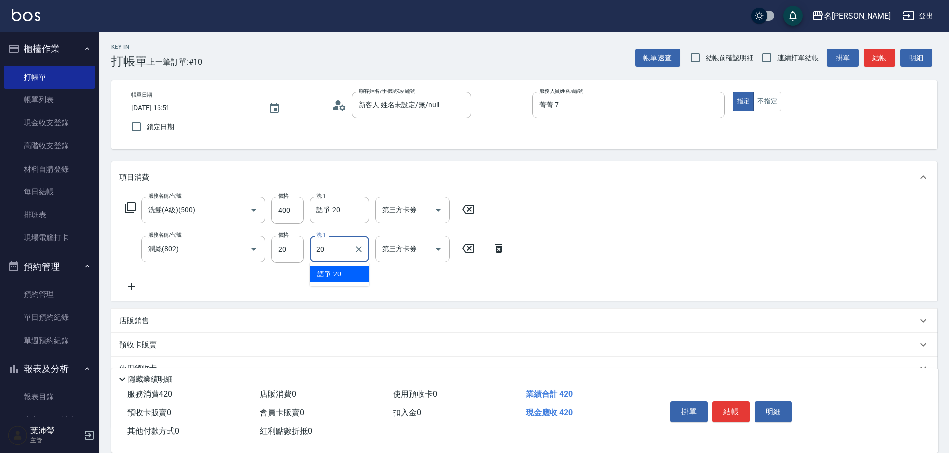
type input "語爭-20"
click at [729, 402] on button "結帳" at bounding box center [731, 411] width 37 height 21
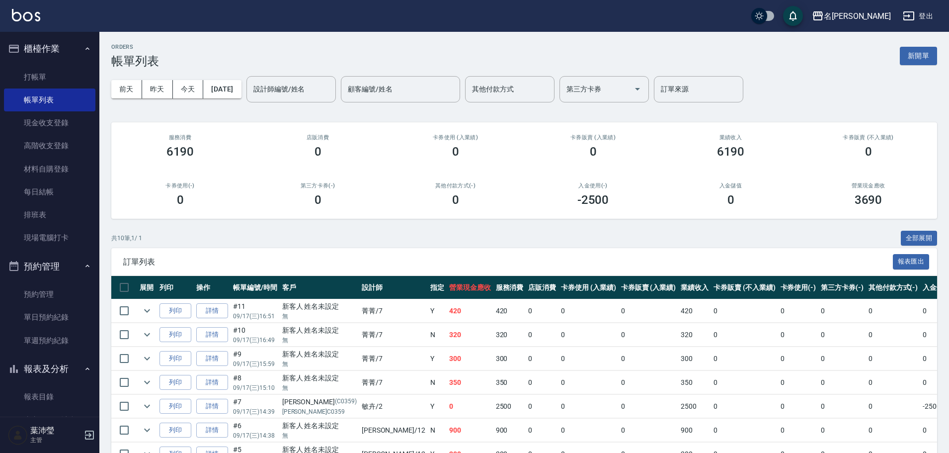
click at [559, 422] on td "0" at bounding box center [589, 429] width 60 height 23
click at [72, 77] on link "打帳單" at bounding box center [49, 77] width 91 height 23
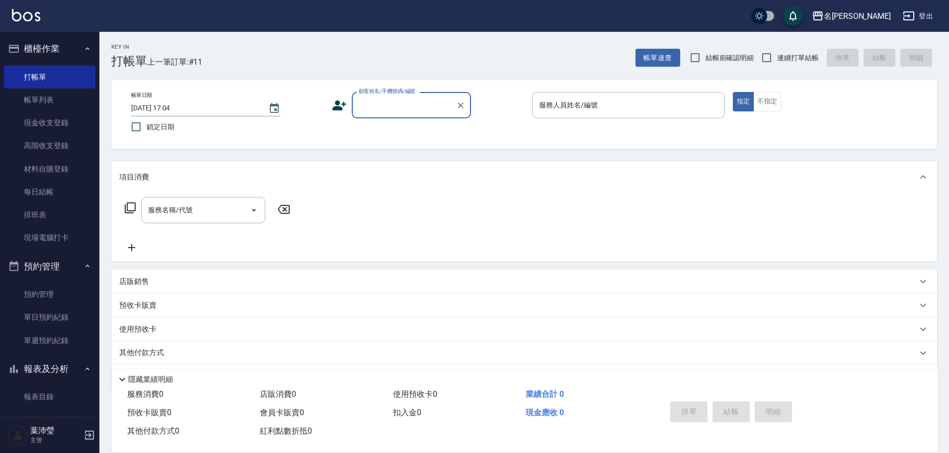
click at [412, 102] on input "顧客姓名/手機號碼/編號" at bounding box center [403, 104] width 95 height 17
type input "x"
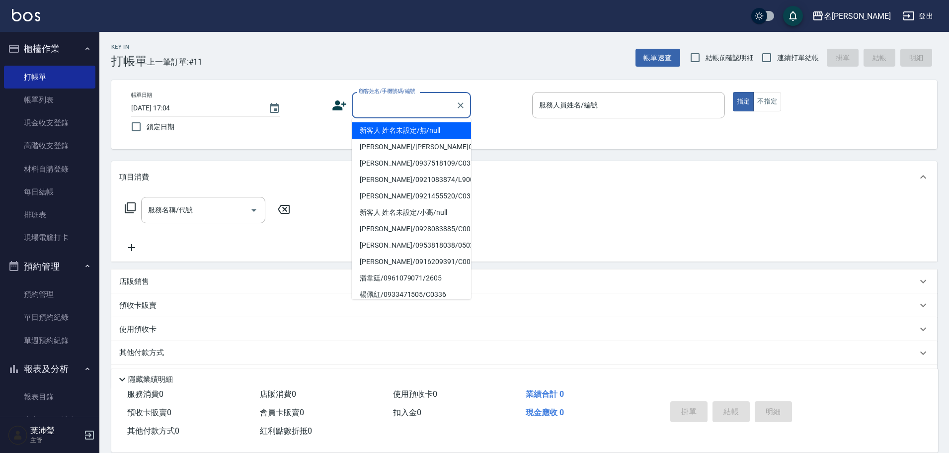
drag, startPoint x: 374, startPoint y: 108, endPoint x: 422, endPoint y: 70, distance: 61.2
click at [422, 70] on div "Key In 打帳單 上一筆訂單:#11 帳單速查 結帳前確認明細 連續打單結帳 掛單 結帳 明細 帳單日期 [DATE] 17:04 鎖定日期 顧客姓名/手…" at bounding box center [524, 258] width 850 height 452
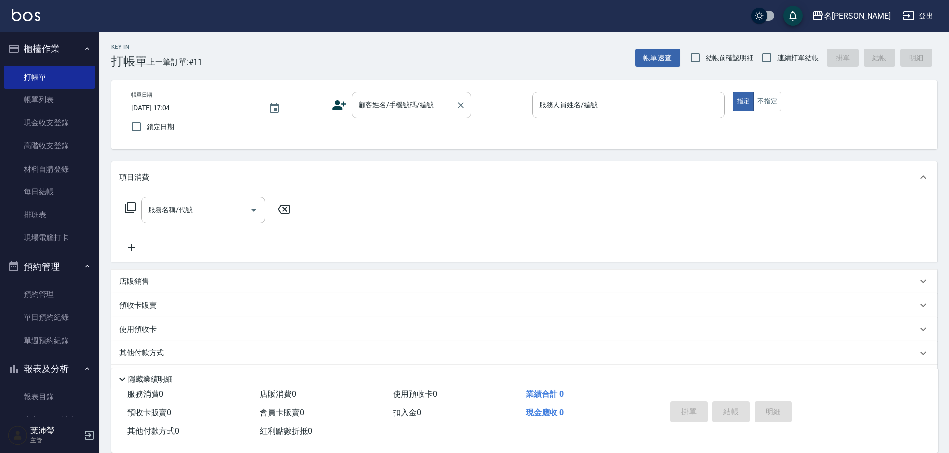
click at [416, 103] on input "顧客姓名/手機號碼/編號" at bounding box center [403, 104] width 95 height 17
type input "x"
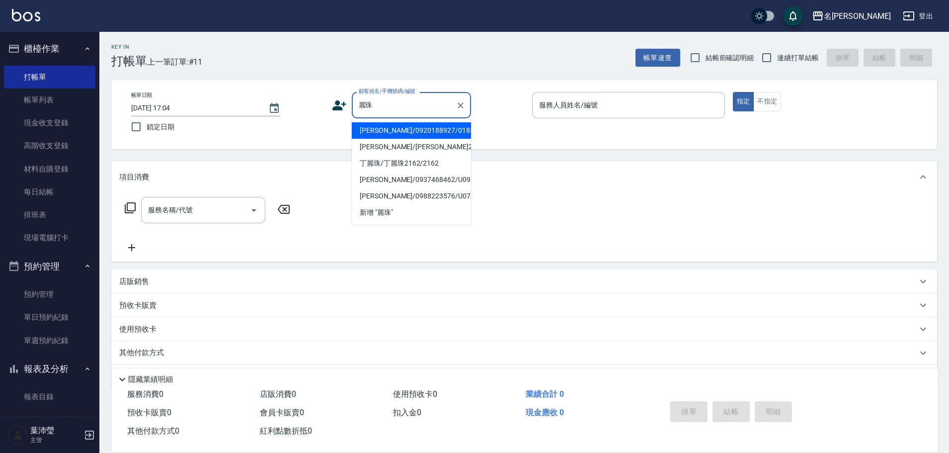
click at [399, 123] on li "[PERSON_NAME]/0920188927/0185" at bounding box center [411, 130] width 119 height 16
type input "[PERSON_NAME]/0920188927/0185"
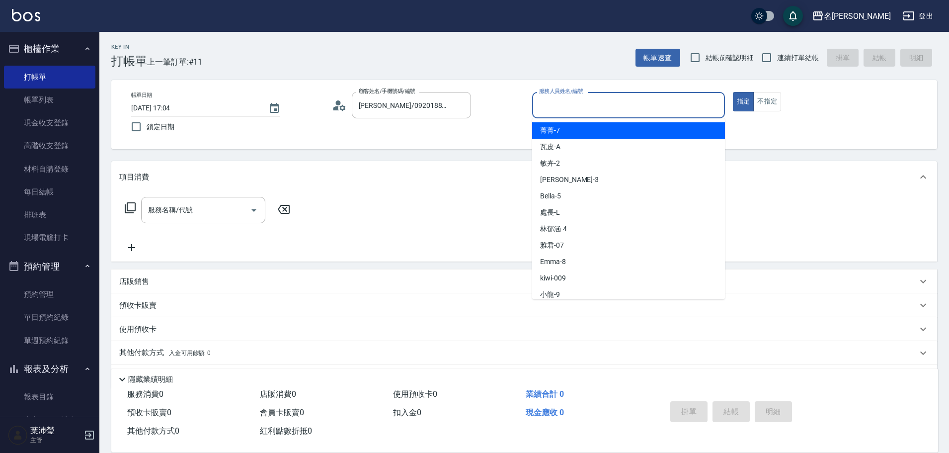
drag, startPoint x: 618, startPoint y: 105, endPoint x: 610, endPoint y: 111, distance: 10.6
click at [617, 105] on input "服務人員姓名/編號" at bounding box center [629, 104] width 184 height 17
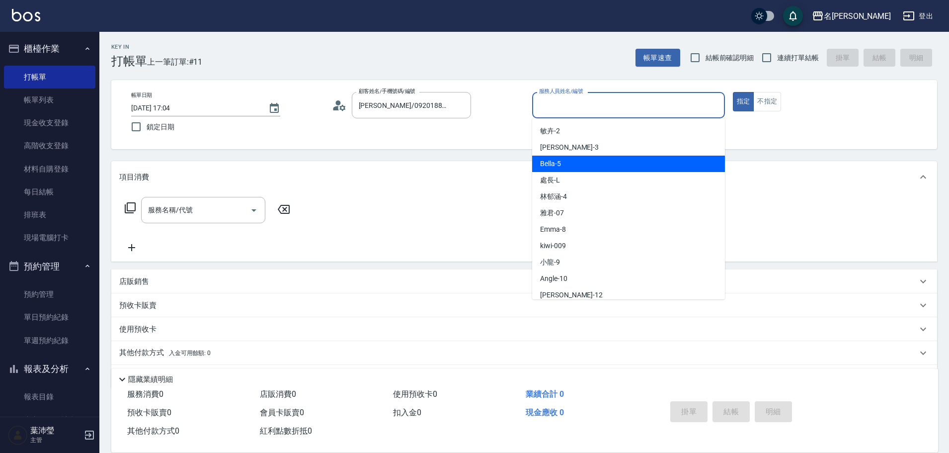
scroll to position [50, 0]
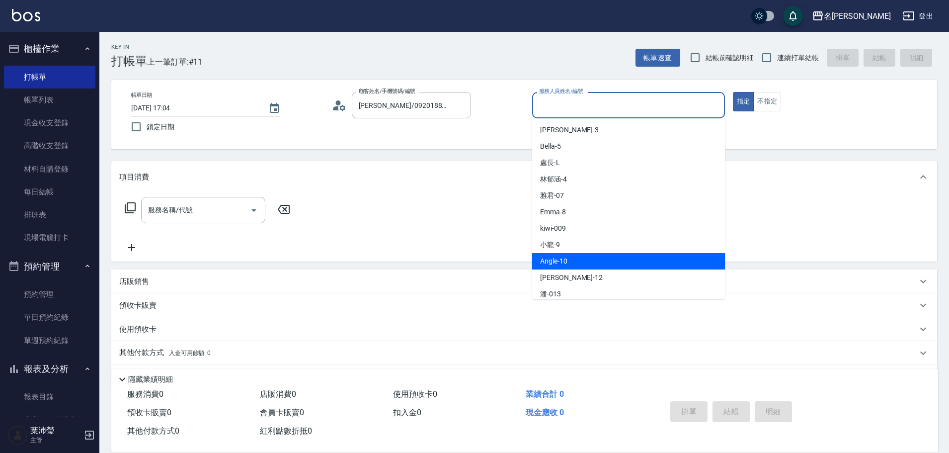
drag, startPoint x: 573, startPoint y: 268, endPoint x: 529, endPoint y: 225, distance: 61.5
click at [573, 267] on div "Angle -10" at bounding box center [628, 261] width 193 height 16
type input "Angle-10"
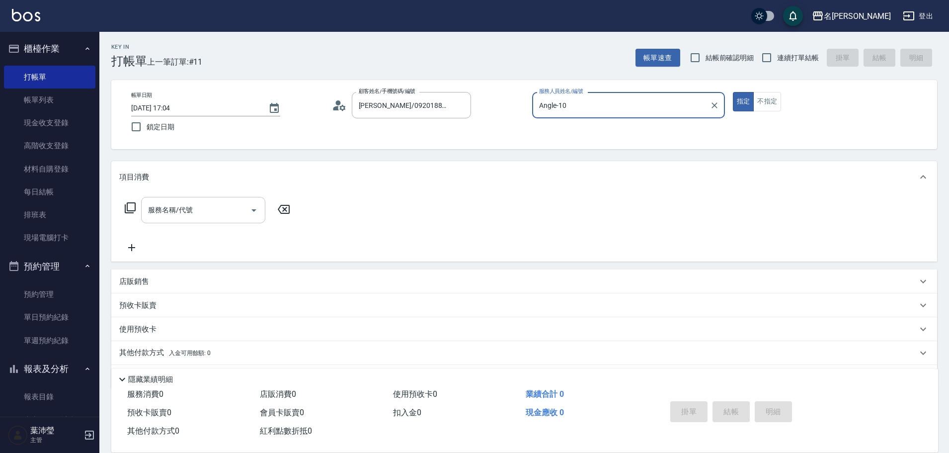
drag, startPoint x: 142, startPoint y: 211, endPoint x: 147, endPoint y: 210, distance: 5.2
click at [144, 211] on div "服務名稱/代號" at bounding box center [203, 210] width 124 height 26
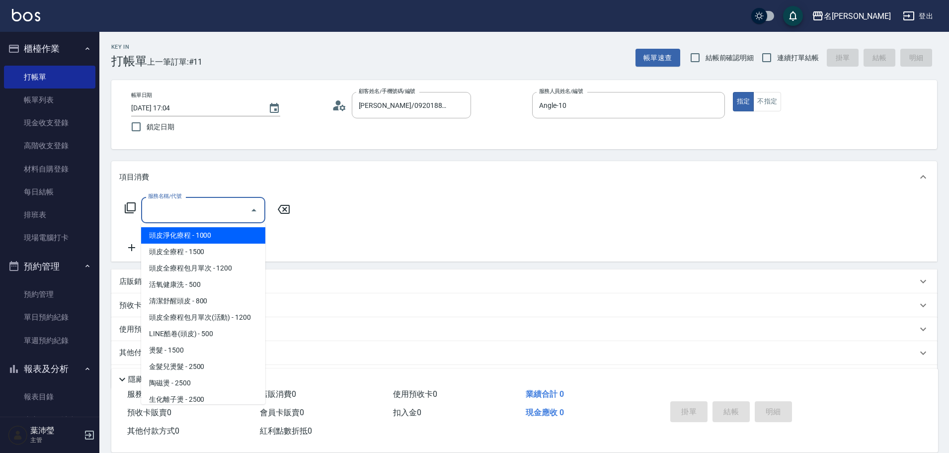
click at [133, 212] on icon at bounding box center [130, 208] width 12 height 12
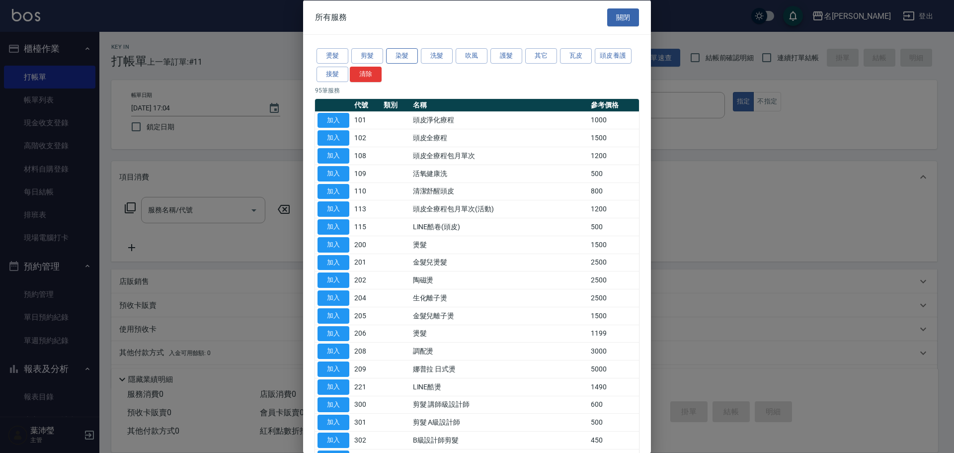
click at [415, 55] on button "染髮" at bounding box center [402, 55] width 32 height 15
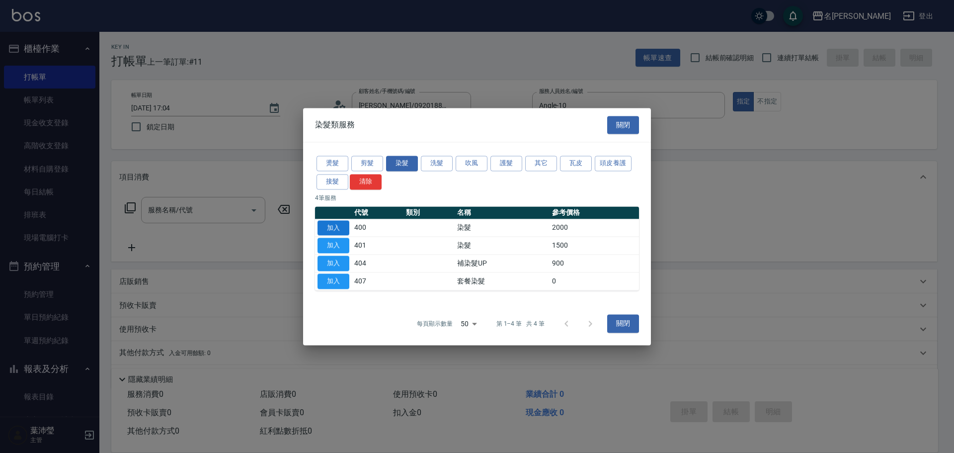
click at [341, 224] on button "加入" at bounding box center [334, 227] width 32 height 15
type input "染髮(400)"
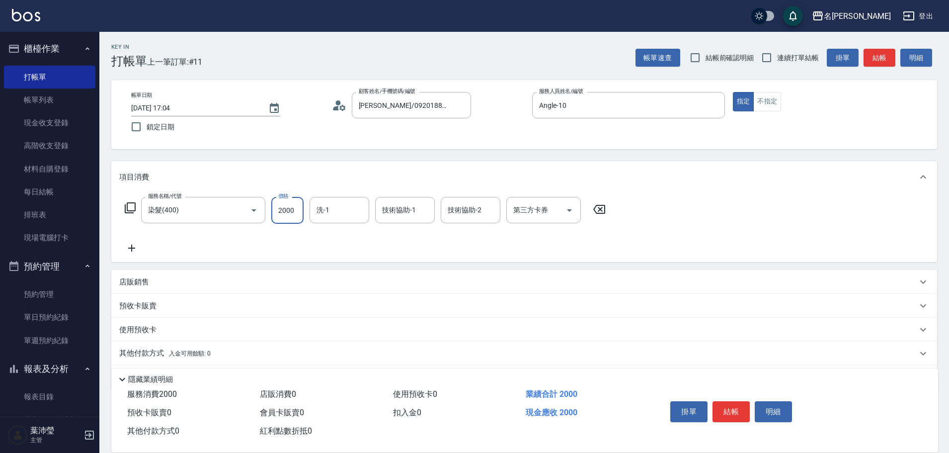
click at [296, 217] on input "2000" at bounding box center [287, 210] width 32 height 27
type input "2800"
click at [127, 205] on icon at bounding box center [130, 207] width 11 height 11
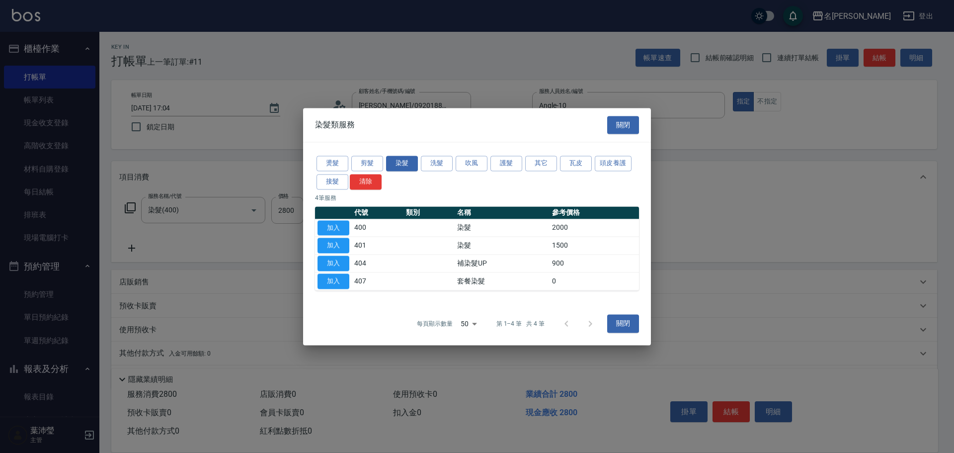
click at [369, 63] on div at bounding box center [477, 226] width 954 height 453
click at [629, 122] on button "關閉" at bounding box center [623, 125] width 32 height 18
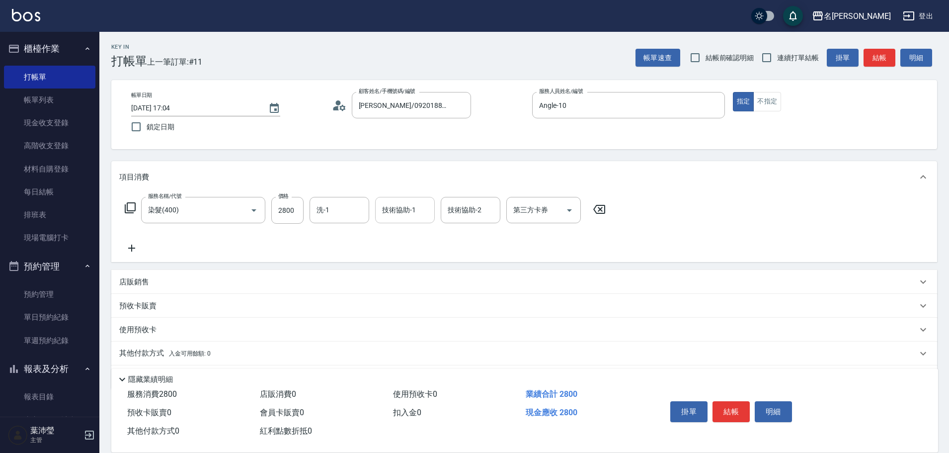
click at [395, 209] on input "技術協助-1" at bounding box center [405, 209] width 51 height 17
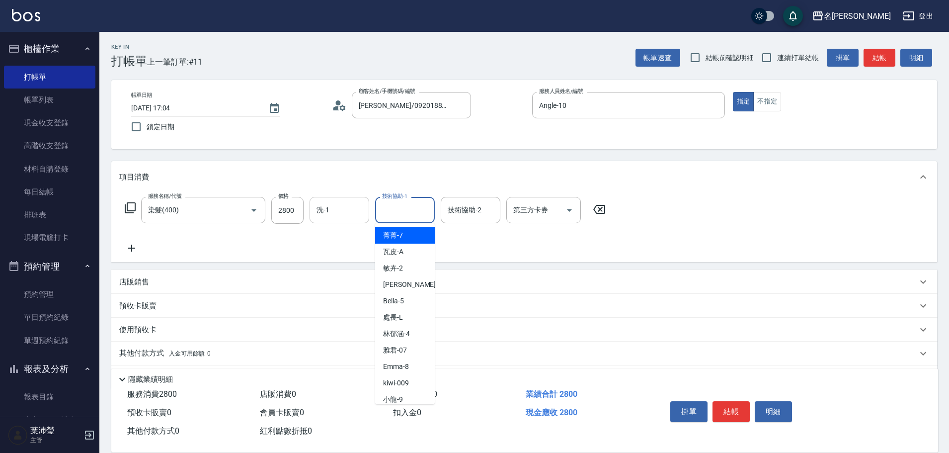
click at [329, 209] on input "洗-1" at bounding box center [339, 209] width 51 height 17
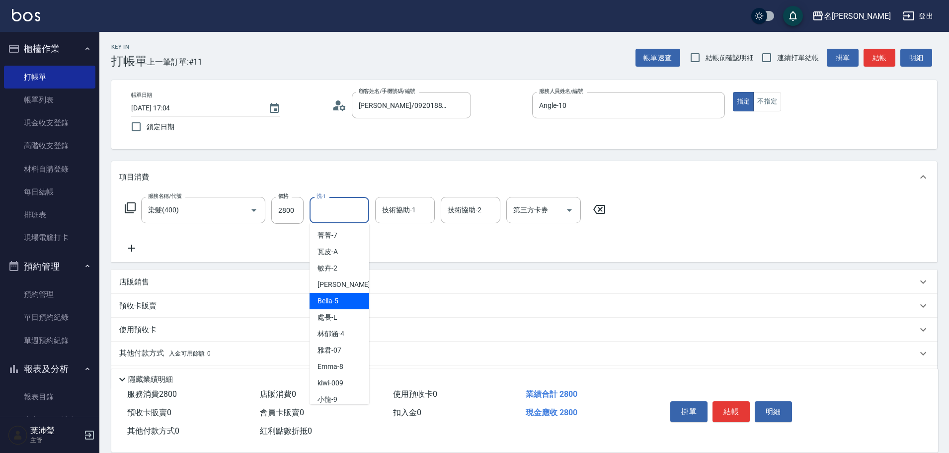
scroll to position [199, 0]
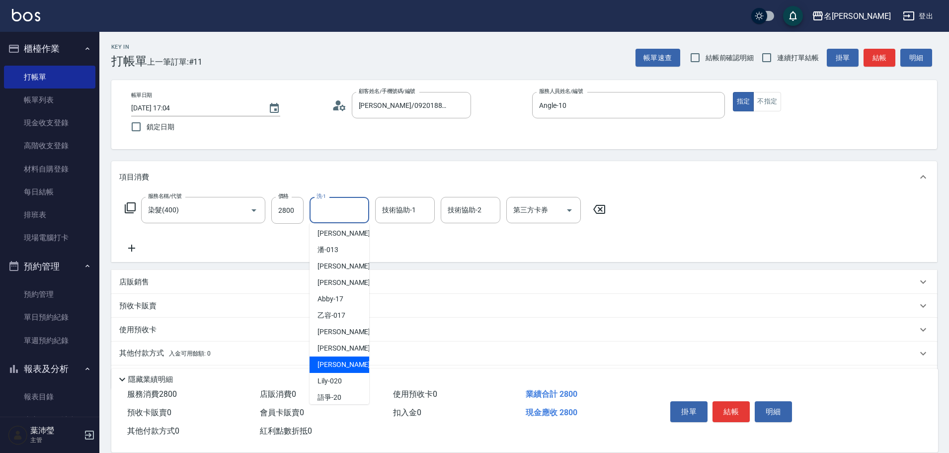
click at [328, 365] on span "[PERSON_NAME] -19" at bounding box center [349, 364] width 63 height 10
type input "[PERSON_NAME]-19"
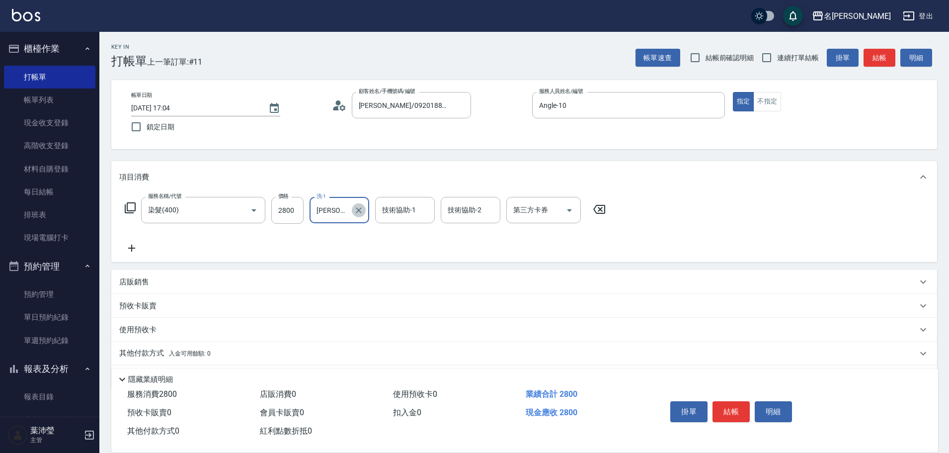
click at [356, 210] on icon "Clear" at bounding box center [359, 210] width 10 height 10
click at [364, 239] on div "服務名稱/代號 染髮(400) 服務名稱/代號 價格 2800 價格 洗-1 洗-1 技術協助-1 技術協助-1 技術協助-2 技術協助-2 第三方卡券 第三…" at bounding box center [365, 225] width 492 height 57
click at [290, 220] on input "2800" at bounding box center [287, 210] width 32 height 27
click at [286, 218] on input "2800" at bounding box center [287, 210] width 32 height 27
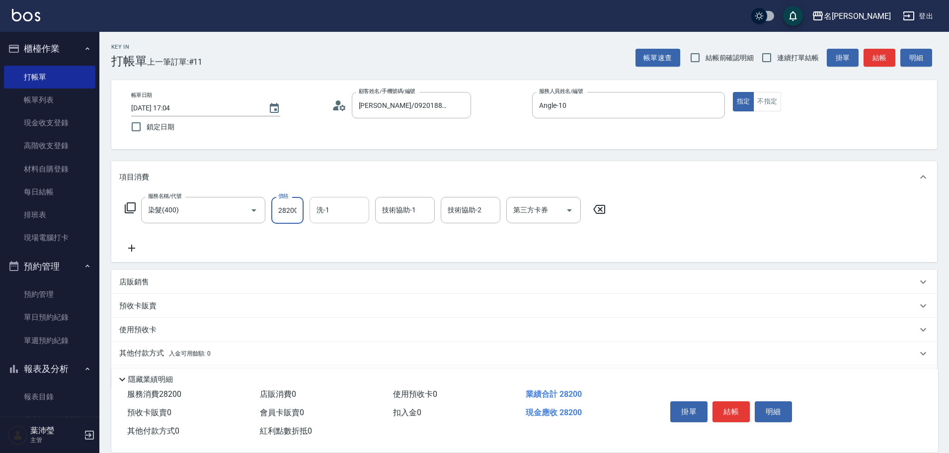
drag, startPoint x: 295, startPoint y: 211, endPoint x: 278, endPoint y: 207, distance: 17.7
click at [278, 207] on input "28200" at bounding box center [287, 210] width 32 height 27
click at [291, 219] on input "0" at bounding box center [287, 210] width 32 height 27
click at [286, 213] on input "0" at bounding box center [287, 210] width 32 height 27
type input "2500"
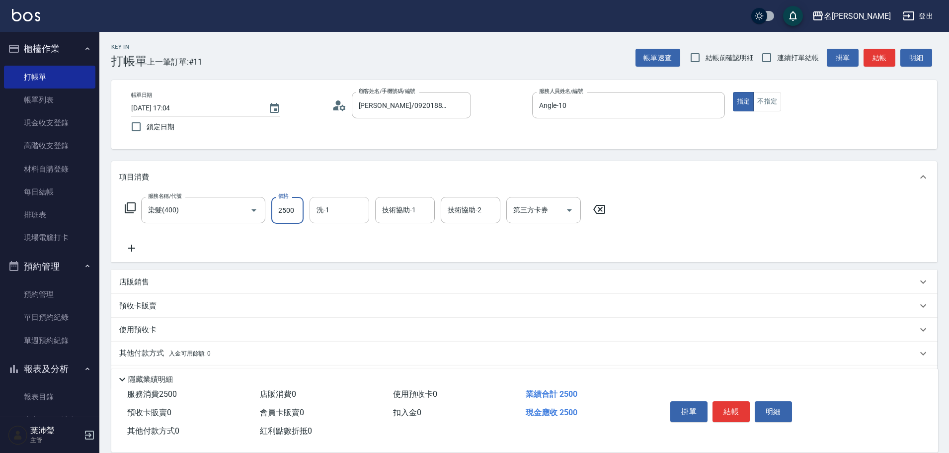
click at [549, 246] on div "服務名稱/代號 染髮(400) 服務名稱/代號 價格 2500 價格 洗-1 洗-1 技術協助-1 技術協助-1 技術協助-2 技術協助-2 第三方卡券 第三…" at bounding box center [365, 225] width 492 height 57
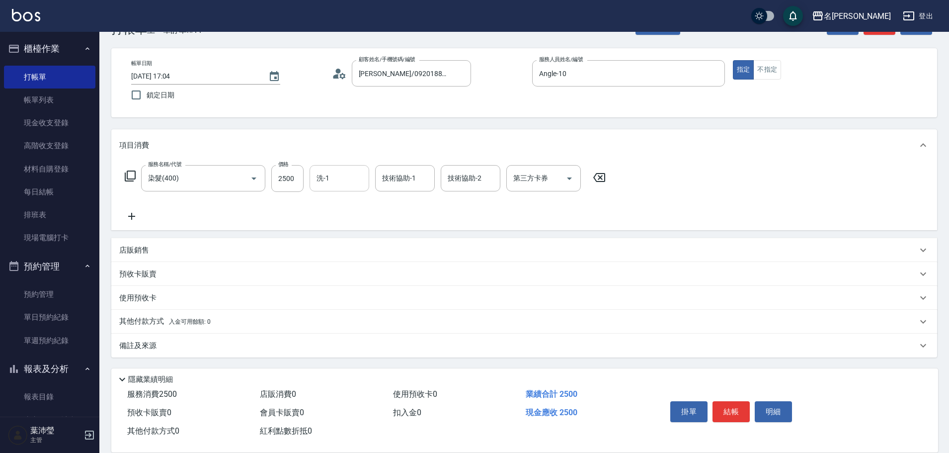
click at [741, 410] on button "結帳" at bounding box center [731, 411] width 37 height 21
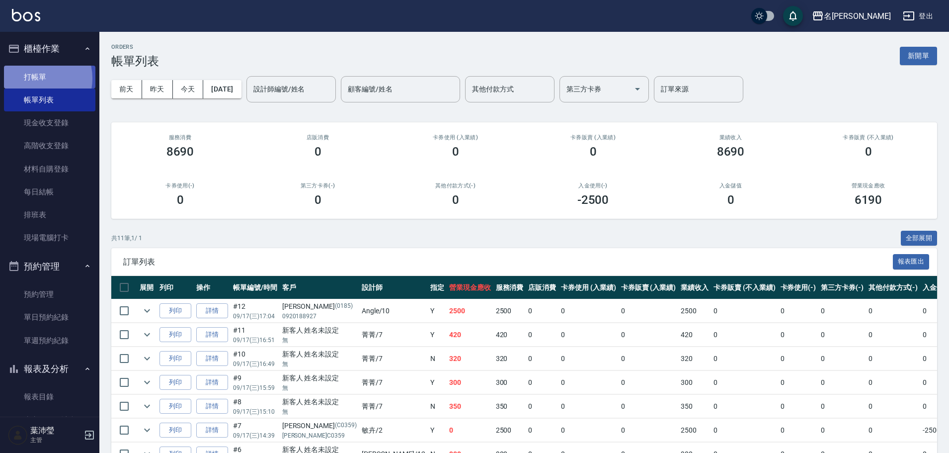
click at [36, 78] on link "打帳單" at bounding box center [49, 77] width 91 height 23
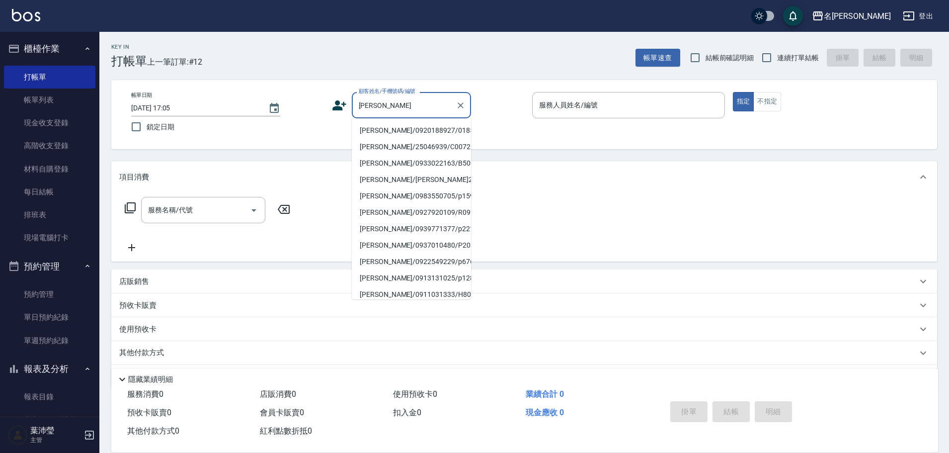
click at [369, 126] on li "[PERSON_NAME]/0920188927/0185" at bounding box center [411, 130] width 119 height 16
type input "[PERSON_NAME]/0920188927/0185"
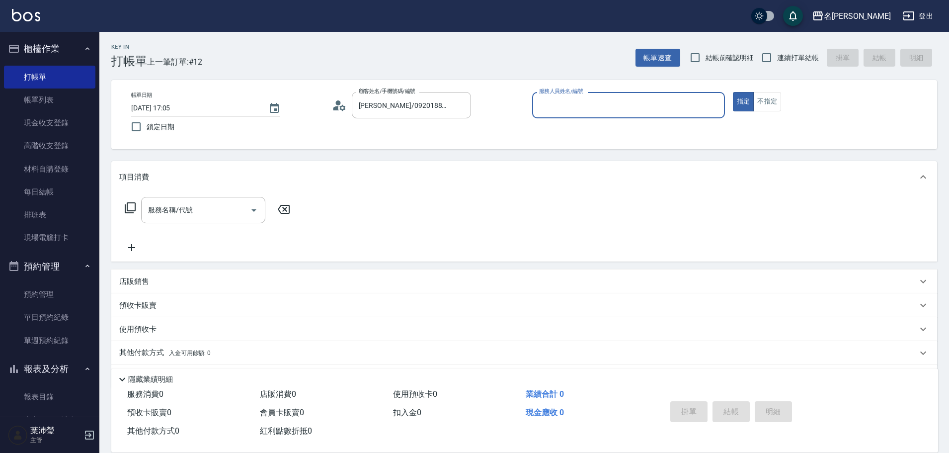
click at [596, 97] on input "服務人員姓名/編號" at bounding box center [629, 104] width 184 height 17
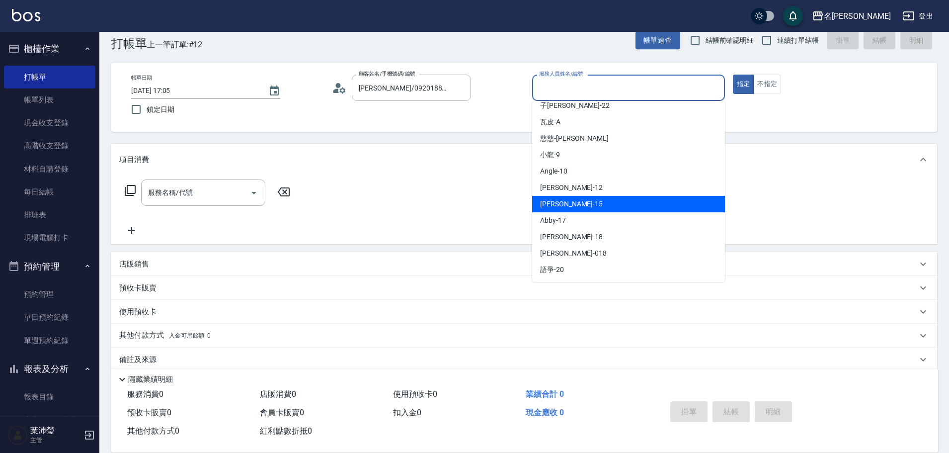
scroll to position [31, 0]
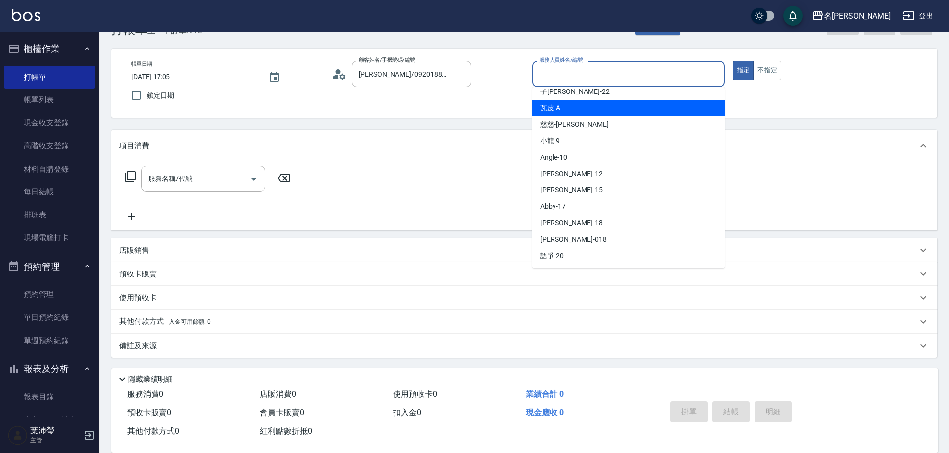
click at [574, 105] on div "瓦皮 -A" at bounding box center [628, 108] width 193 height 16
type input "瓦皮-A"
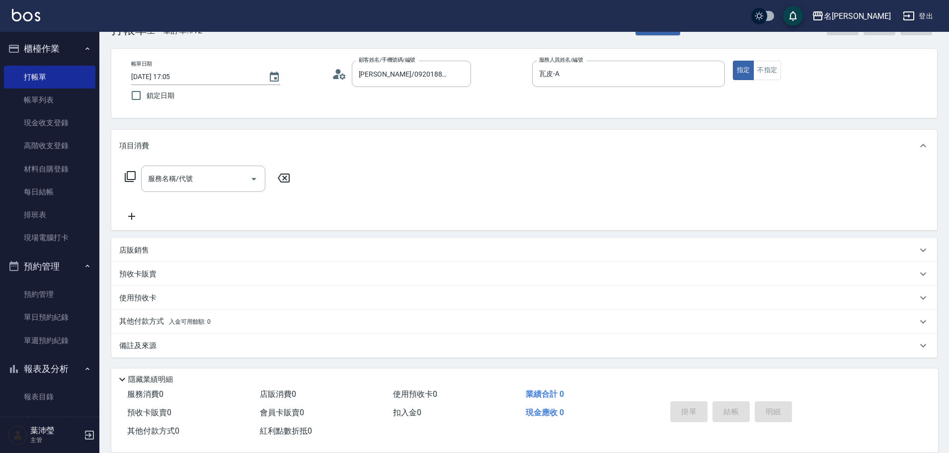
click at [125, 179] on icon at bounding box center [130, 176] width 11 height 11
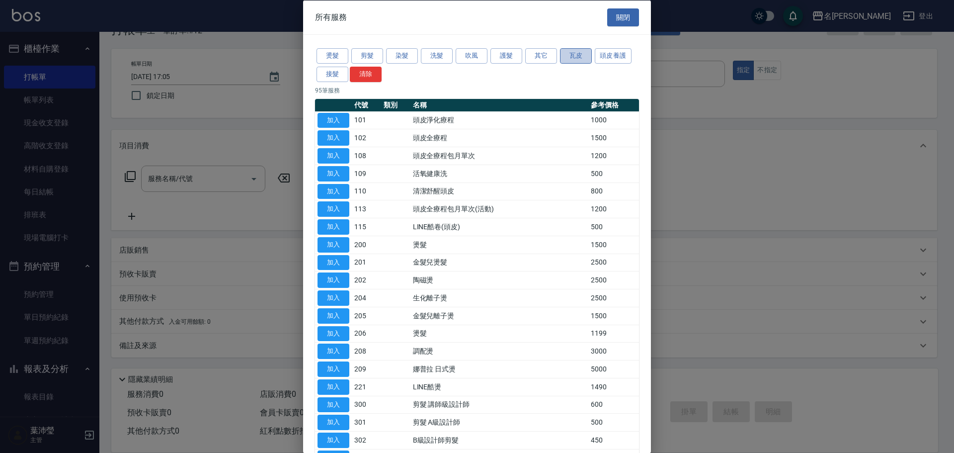
click at [583, 56] on button "瓦皮" at bounding box center [576, 55] width 32 height 15
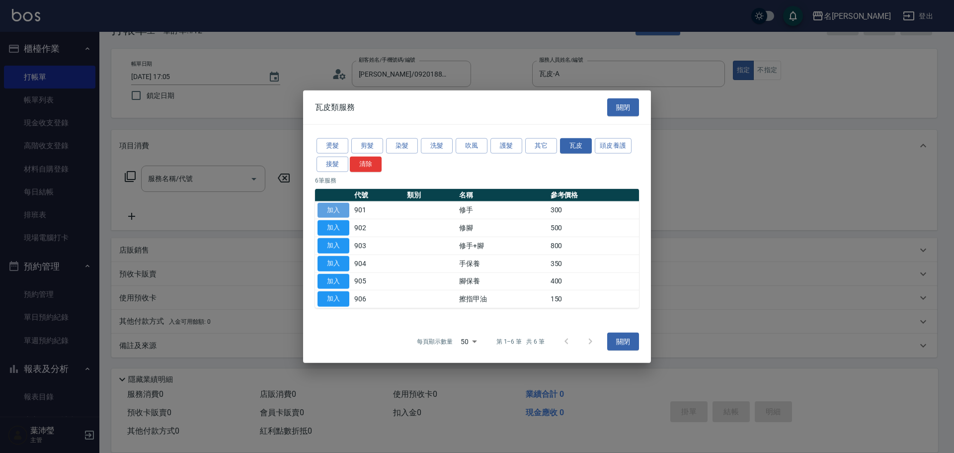
click at [347, 205] on button "加入" at bounding box center [334, 209] width 32 height 15
type input "修手(901)"
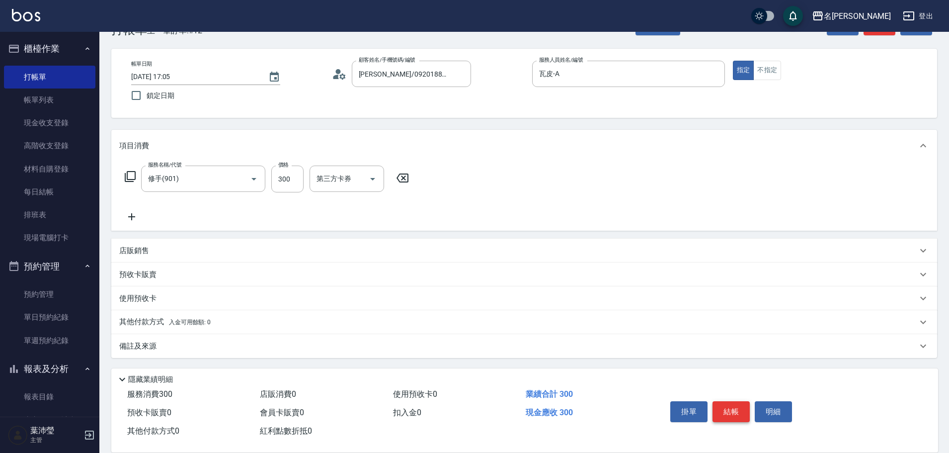
click at [729, 402] on button "結帳" at bounding box center [731, 411] width 37 height 21
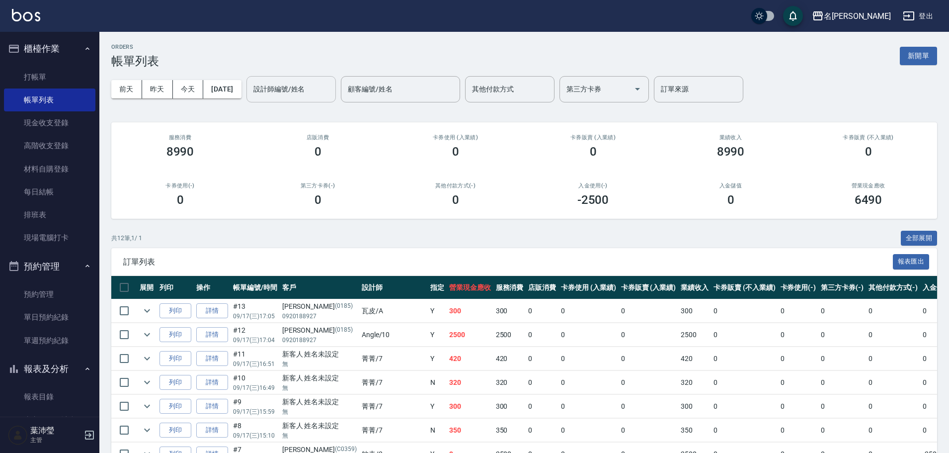
click at [317, 87] on input "設計師編號/姓名" at bounding box center [291, 89] width 81 height 17
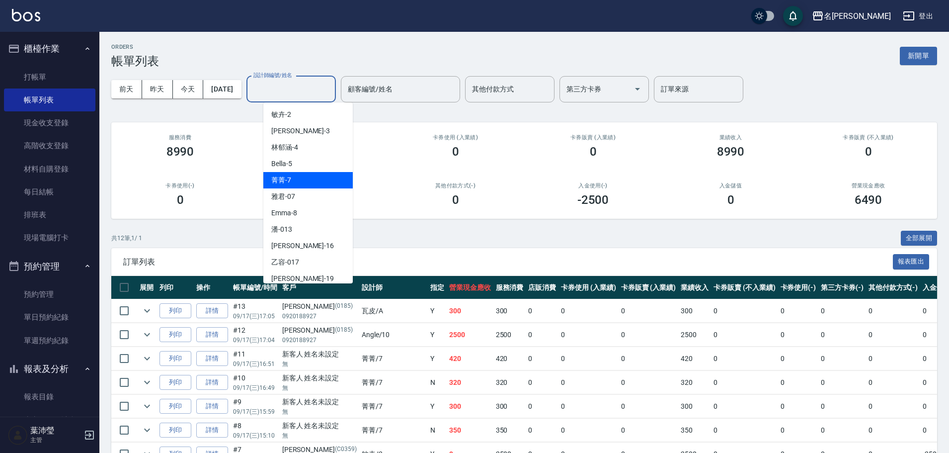
click at [293, 183] on div "菁菁 -7" at bounding box center [307, 180] width 89 height 16
type input "菁菁-7"
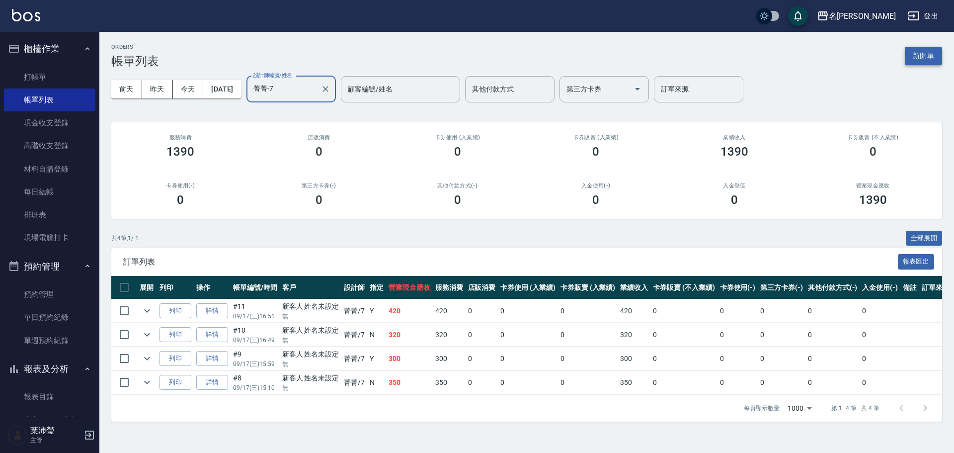
click at [914, 50] on button "新開單" at bounding box center [923, 56] width 37 height 18
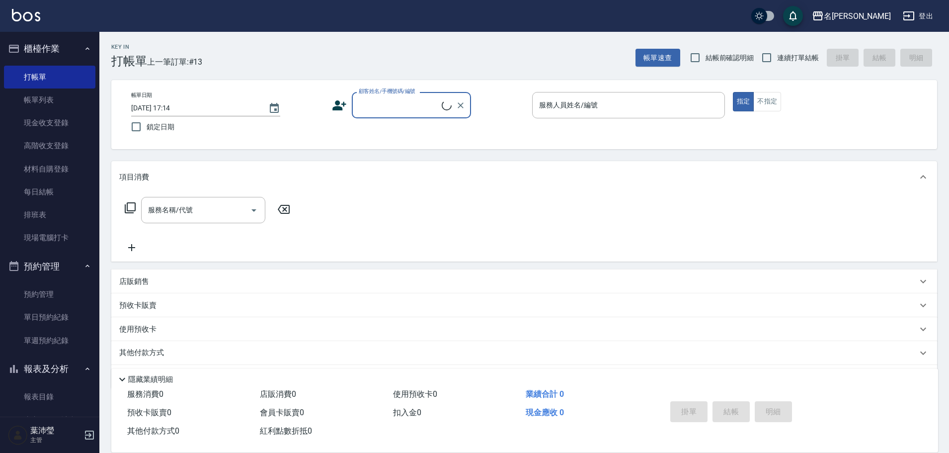
click at [435, 95] on div "顧客姓名/手機號碼/編號" at bounding box center [411, 105] width 119 height 26
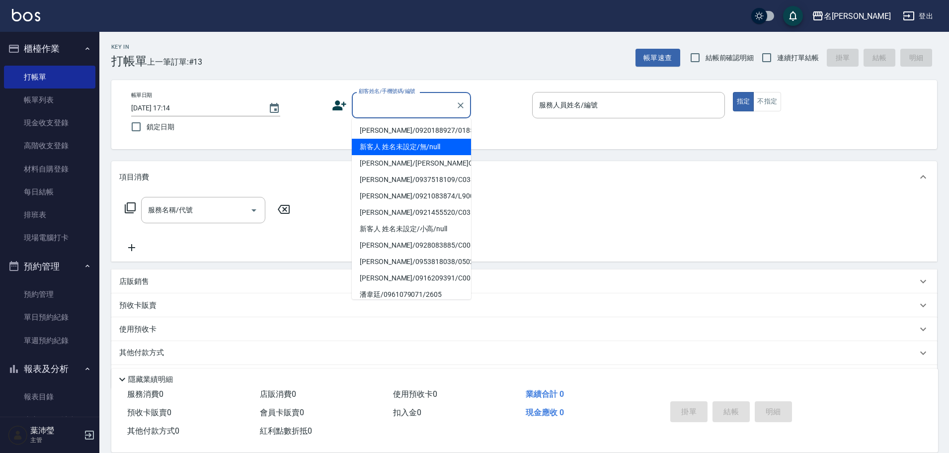
click at [416, 152] on li "新客人 姓名未設定/無/null" at bounding box center [411, 147] width 119 height 16
type input "新客人 姓名未設定/無/null"
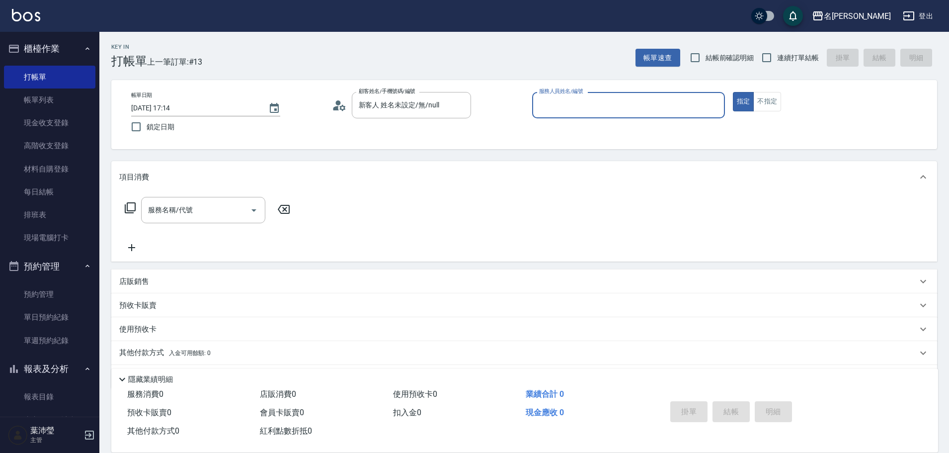
click at [652, 105] on input "服務人員姓名/編號" at bounding box center [629, 104] width 184 height 17
type input "Angle-10"
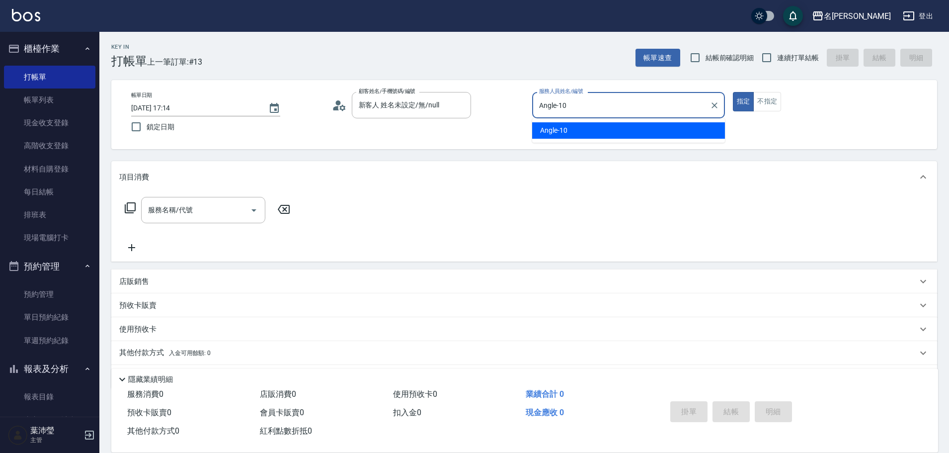
type button "true"
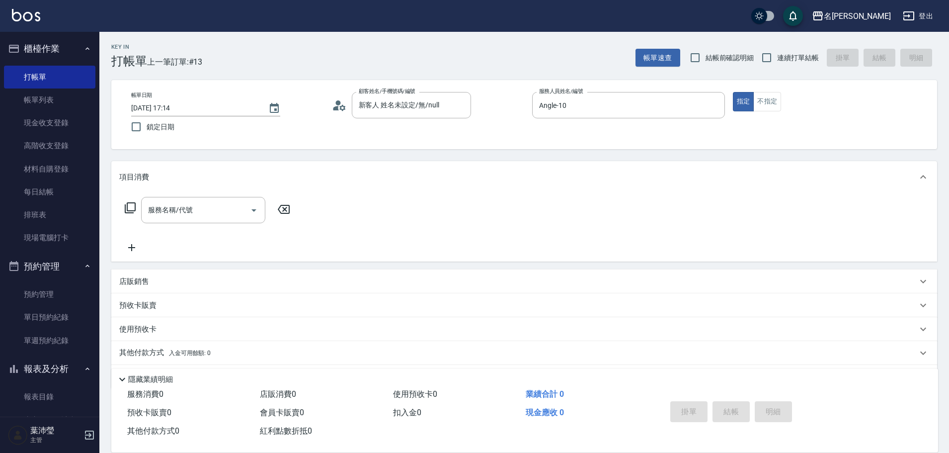
click at [131, 201] on div "服務名稱/代號 服務名稱/代號" at bounding box center [207, 210] width 177 height 26
click at [131, 206] on icon at bounding box center [130, 208] width 12 height 12
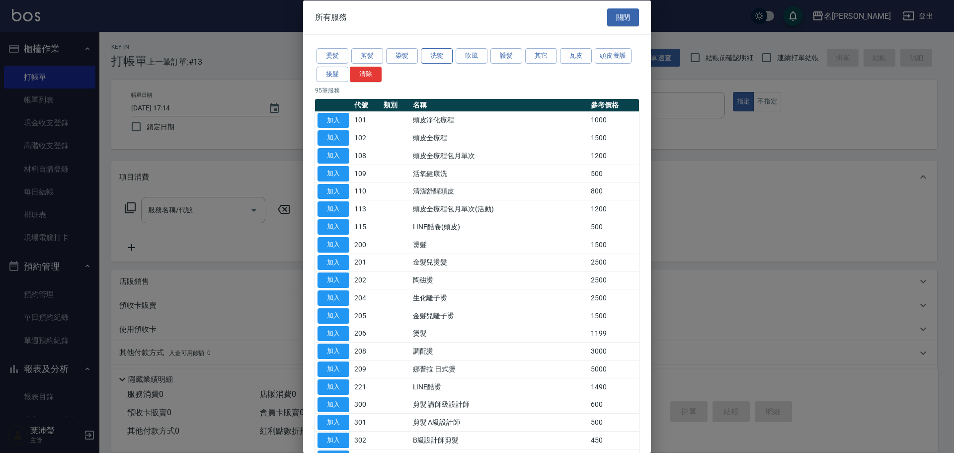
click at [447, 61] on button "洗髮" at bounding box center [437, 55] width 32 height 15
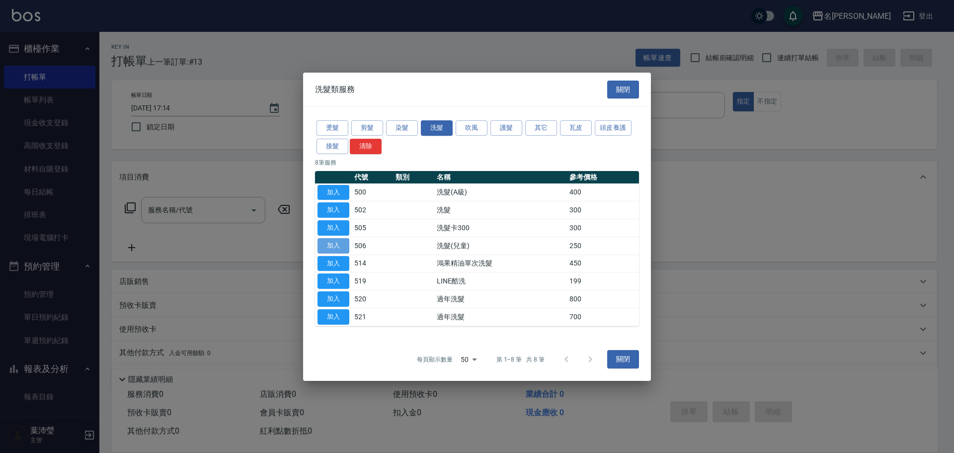
click at [331, 245] on button "加入" at bounding box center [334, 245] width 32 height 15
type input "洗髮(兒童)(506)"
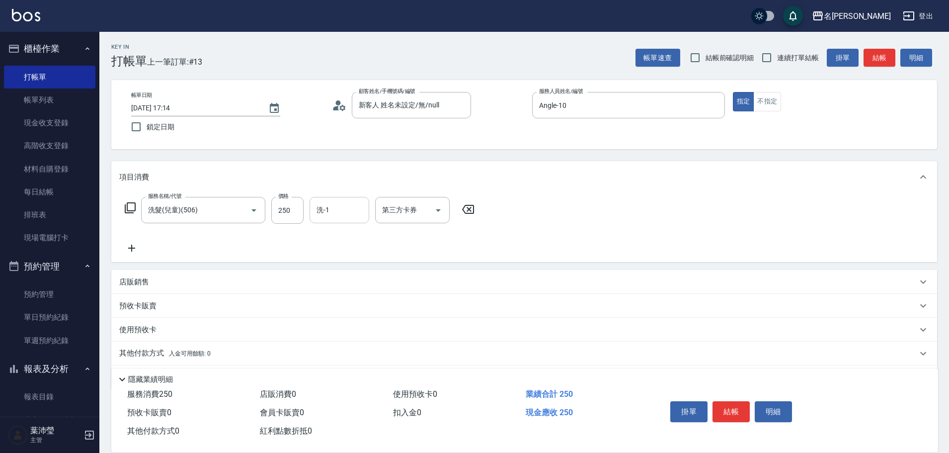
click at [342, 211] on input "洗-1" at bounding box center [339, 209] width 51 height 17
type input "[PERSON_NAME]-19"
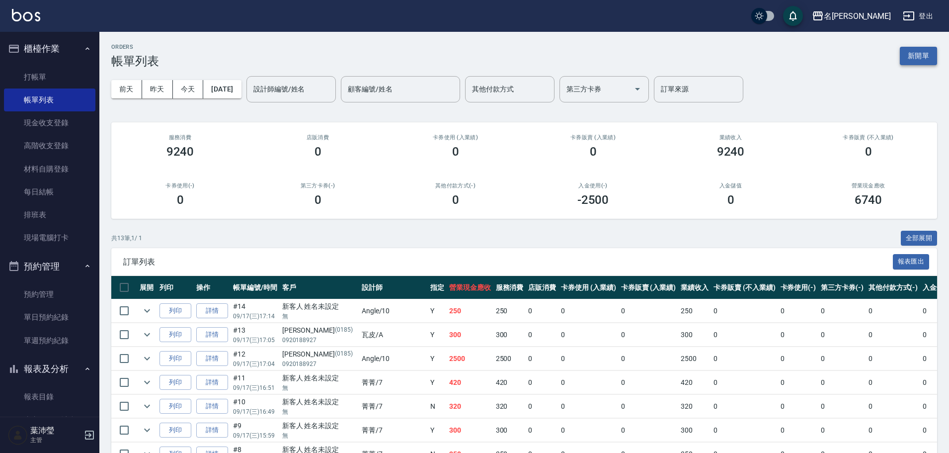
click at [914, 61] on button "新開單" at bounding box center [918, 56] width 37 height 18
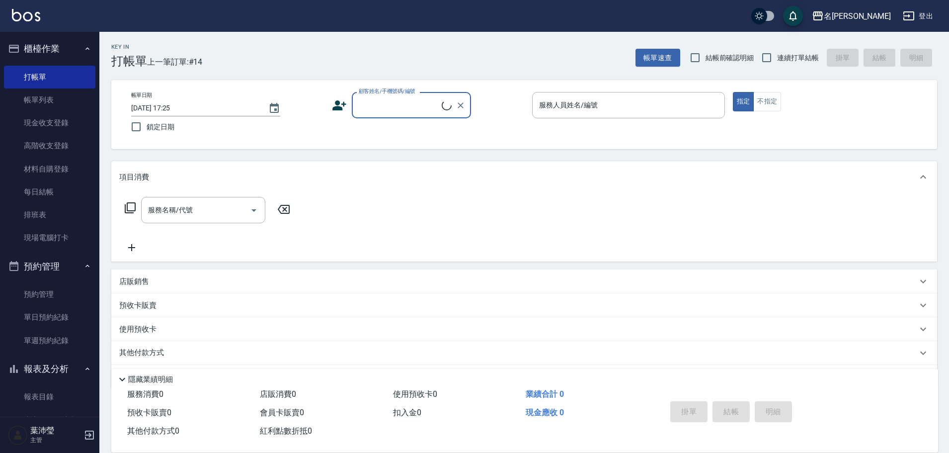
click at [353, 108] on div "顧客姓名/手機號碼/編號" at bounding box center [411, 105] width 119 height 26
type input "副"
type input "顧"
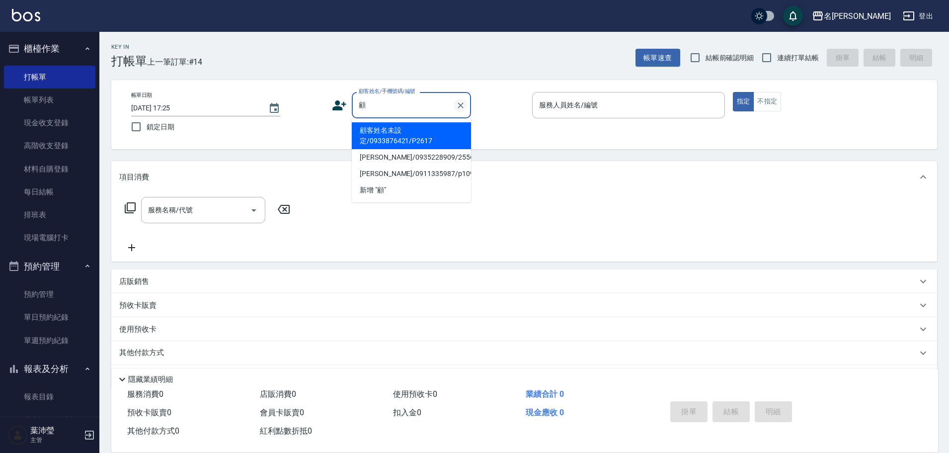
click at [459, 106] on icon "Clear" at bounding box center [461, 105] width 10 height 10
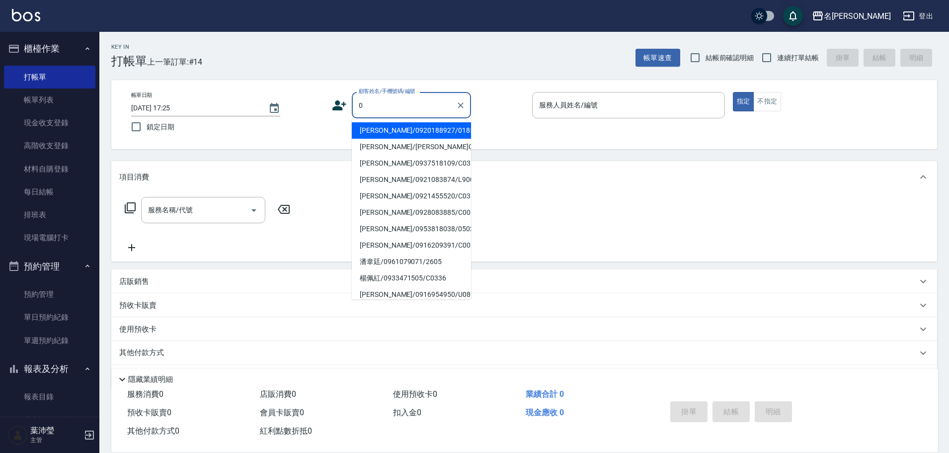
type input "09"
click at [461, 101] on icon "Clear" at bounding box center [461, 105] width 10 height 10
